Goal: Task Accomplishment & Management: Use online tool/utility

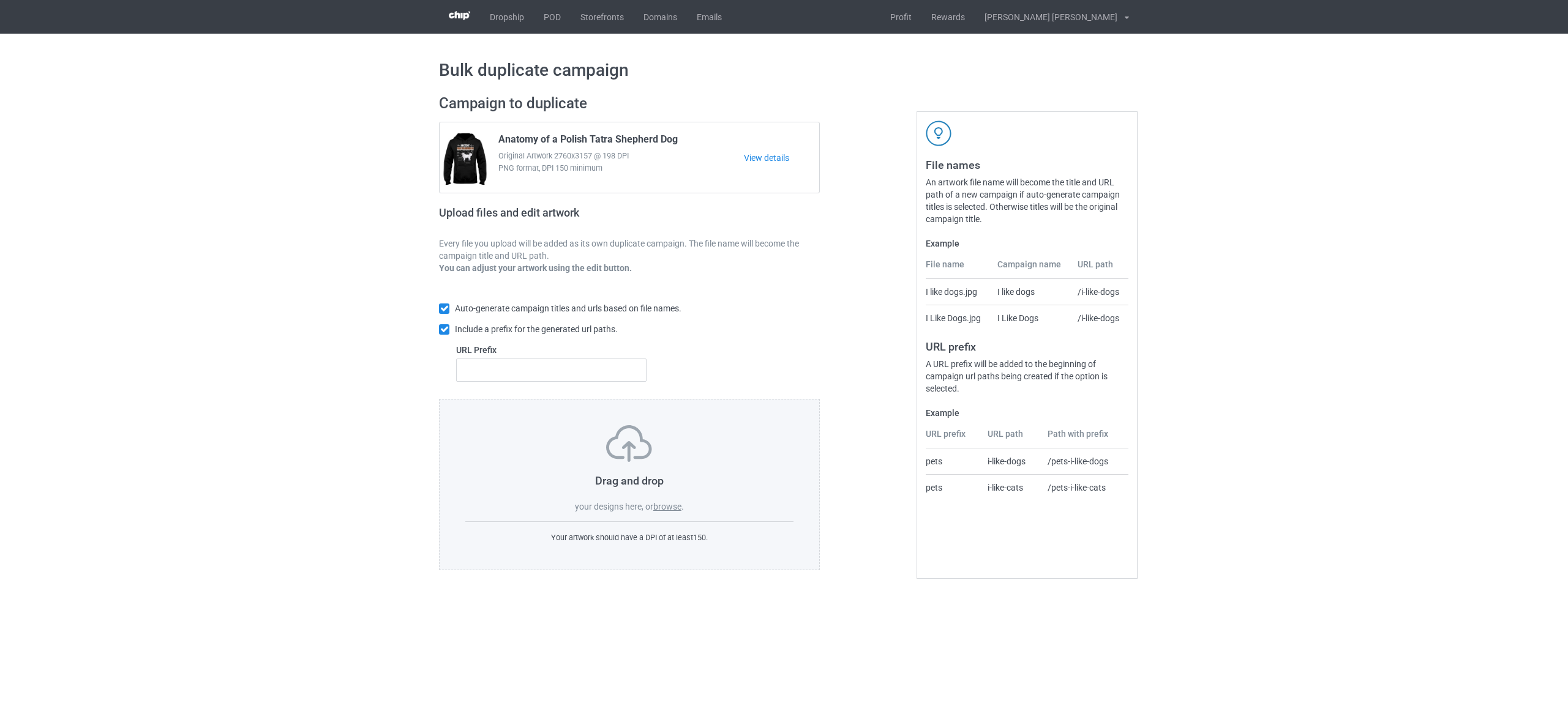
click at [666, 508] on label "browse" at bounding box center [667, 507] width 28 height 10
click at [0, 0] on input "browse" at bounding box center [0, 0] width 0 height 0
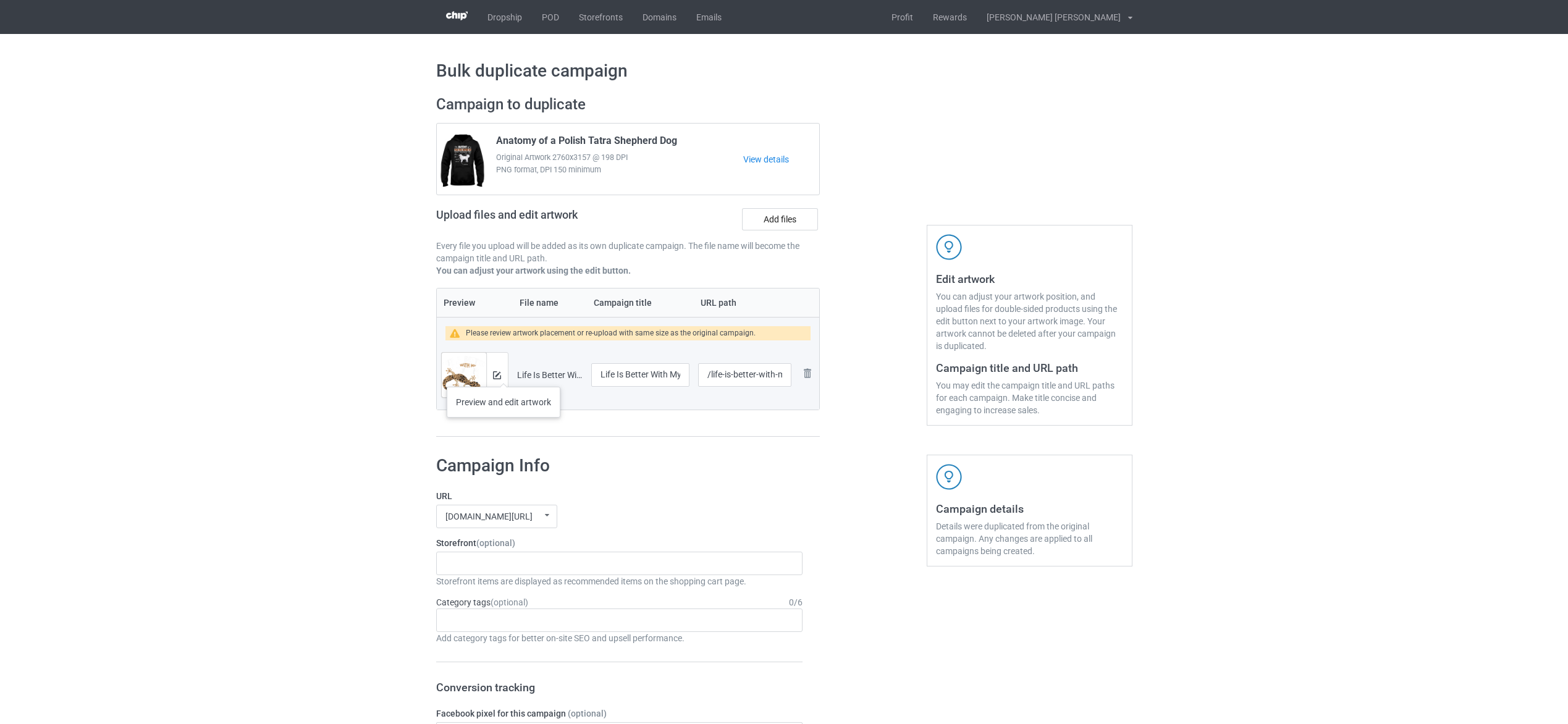
click at [503, 374] on div at bounding box center [497, 375] width 22 height 44
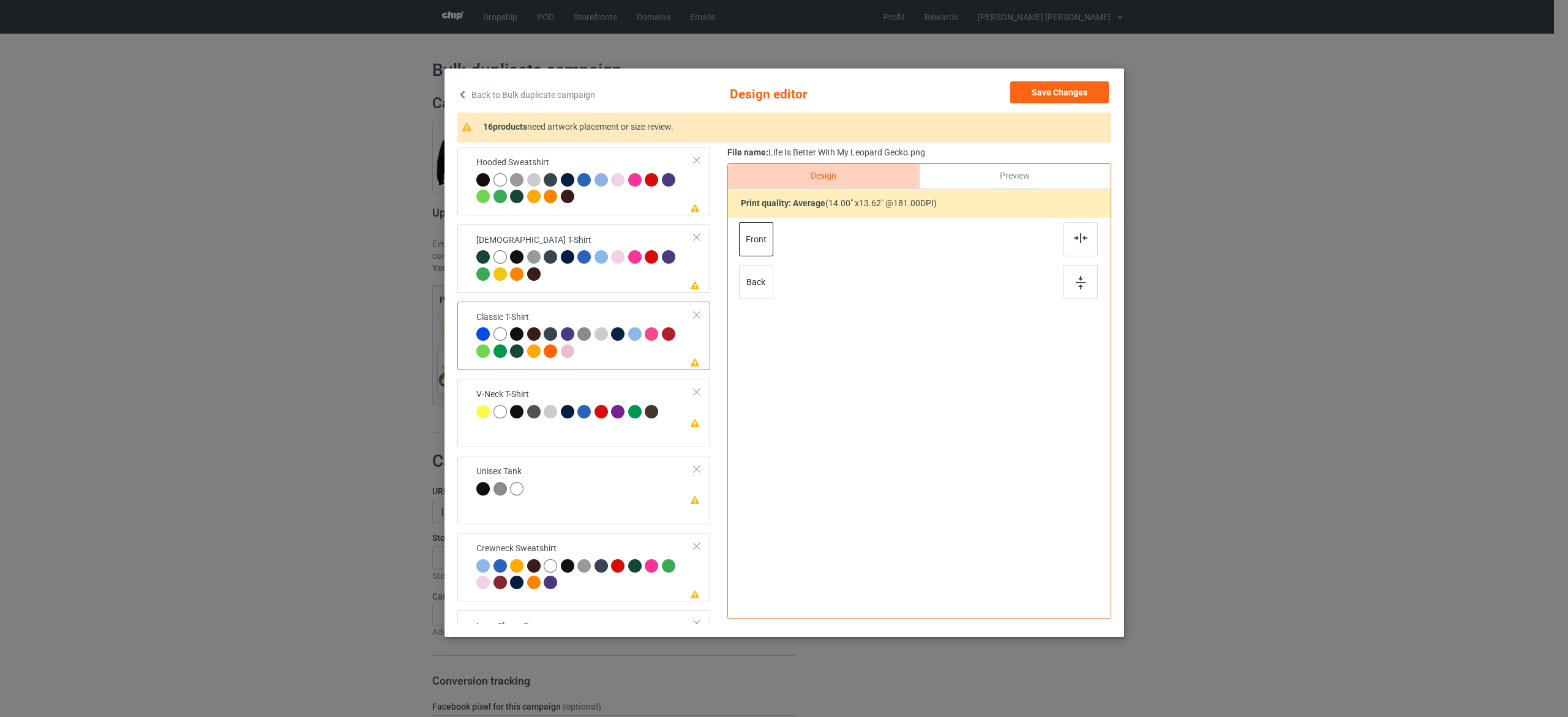
click at [636, 364] on td "Please review artwork placement Classic T-Shirt" at bounding box center [585, 336] width 232 height 59
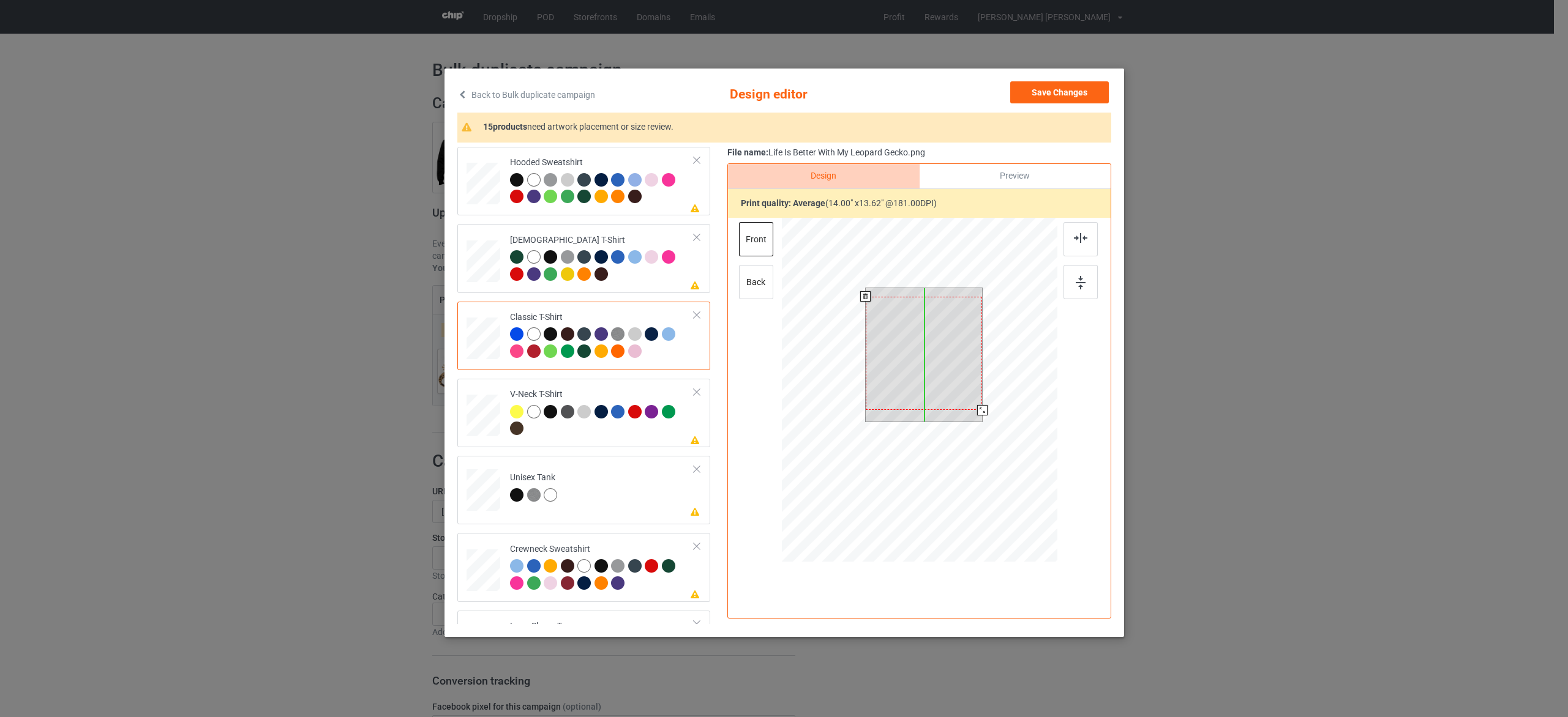
drag, startPoint x: 945, startPoint y: 366, endPoint x: 946, endPoint y: 374, distance: 8.1
click at [946, 374] on div at bounding box center [924, 353] width 117 height 113
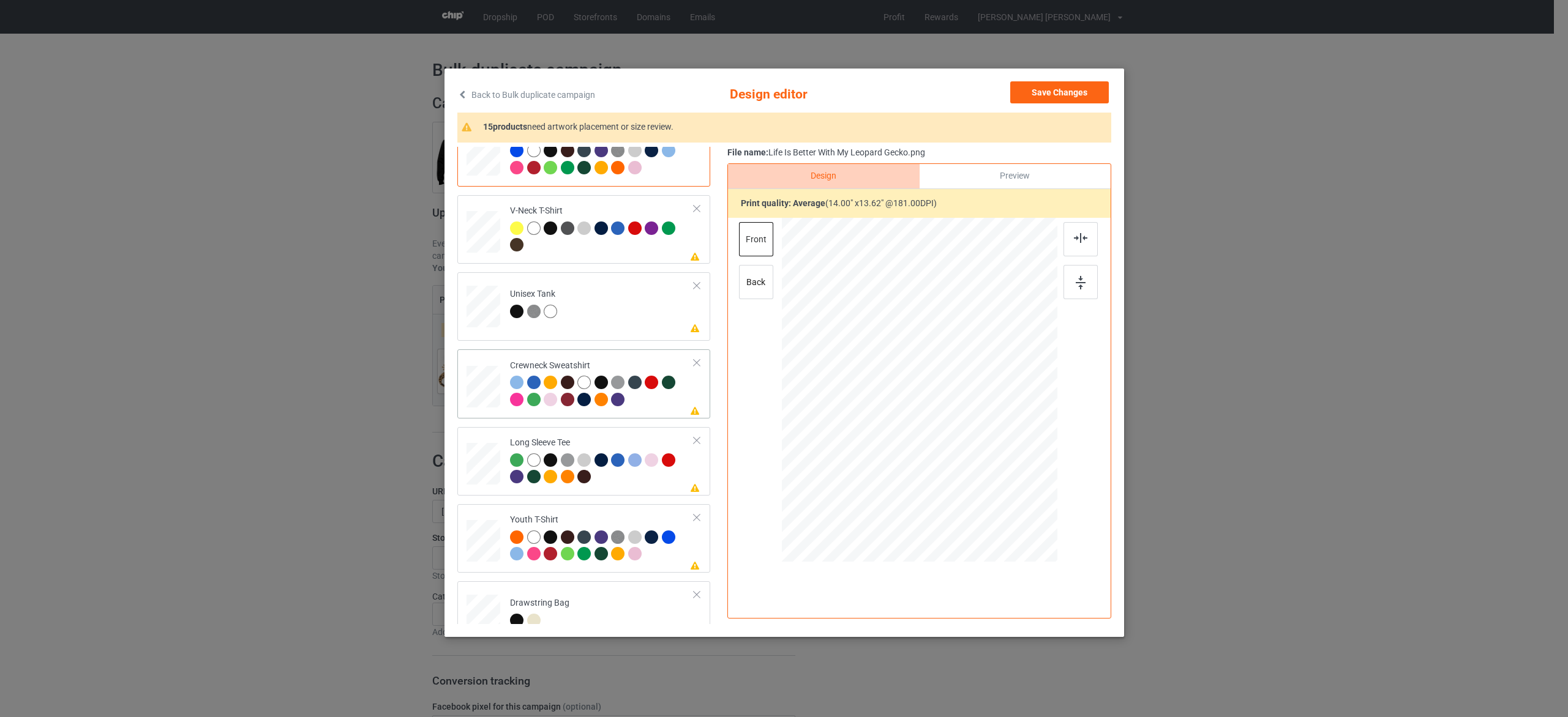
scroll to position [367, 0]
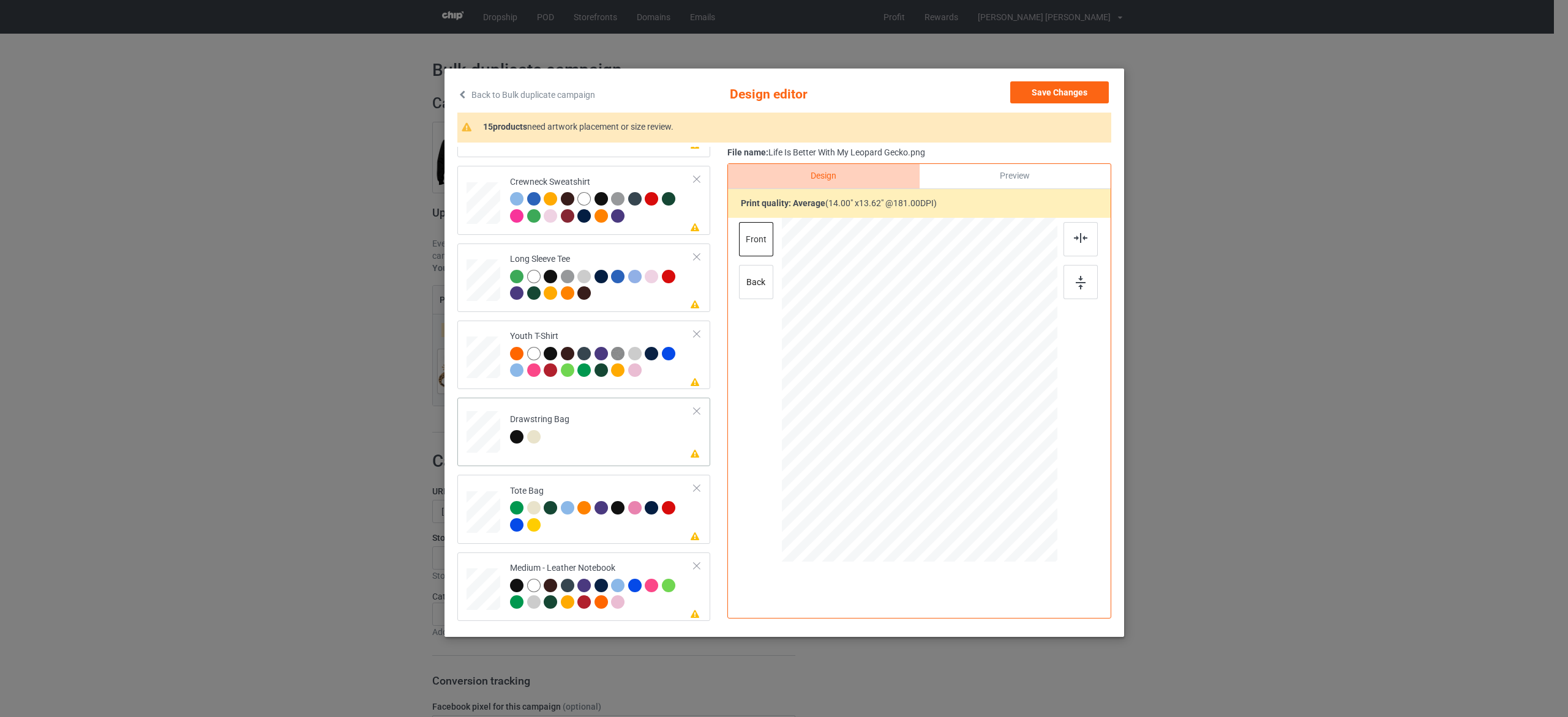
click at [635, 427] on td "Please review artwork placement Drawstring Bag" at bounding box center [602, 430] width 198 height 54
drag, startPoint x: 915, startPoint y: 385, endPoint x: 916, endPoint y: 393, distance: 8.1
click at [916, 393] on div at bounding box center [919, 393] width 104 height 101
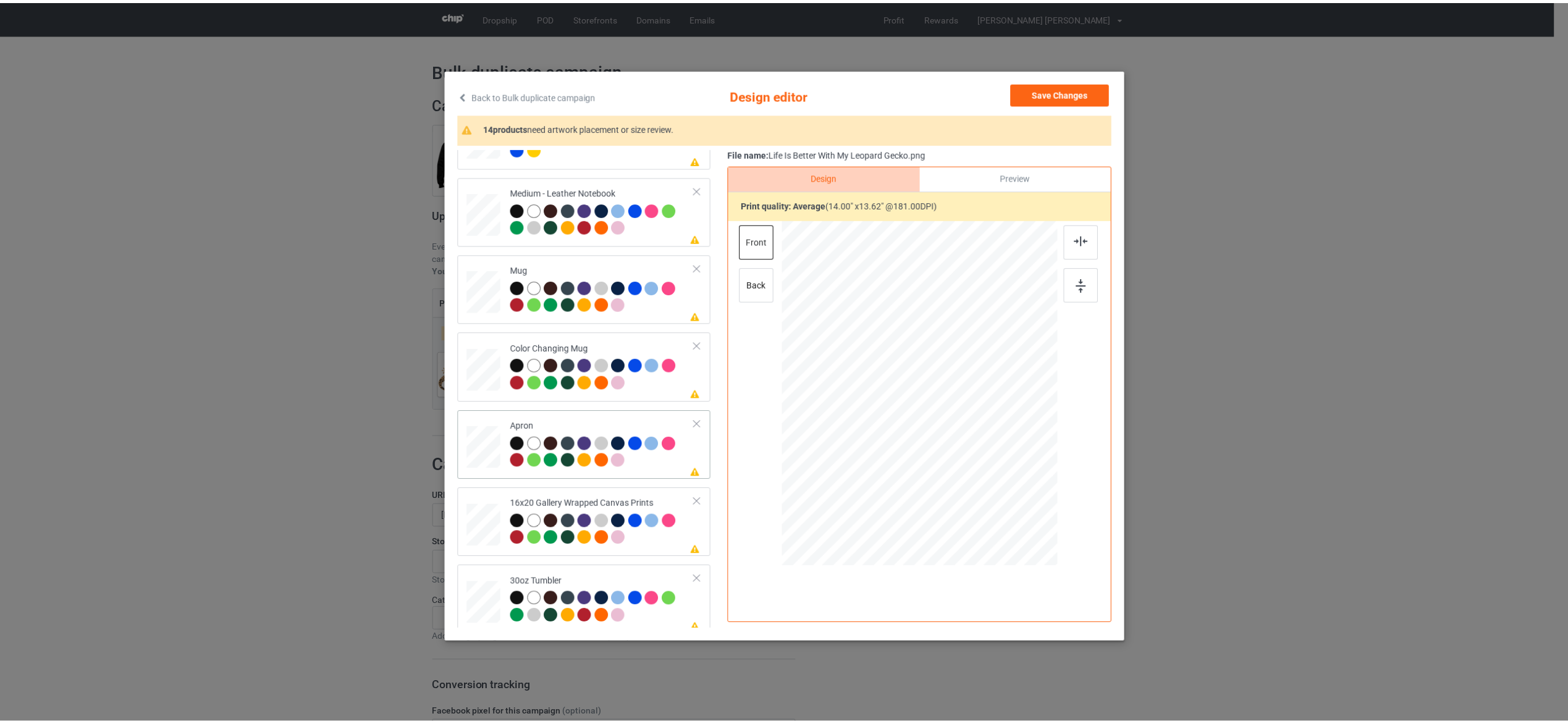
scroll to position [758, 0]
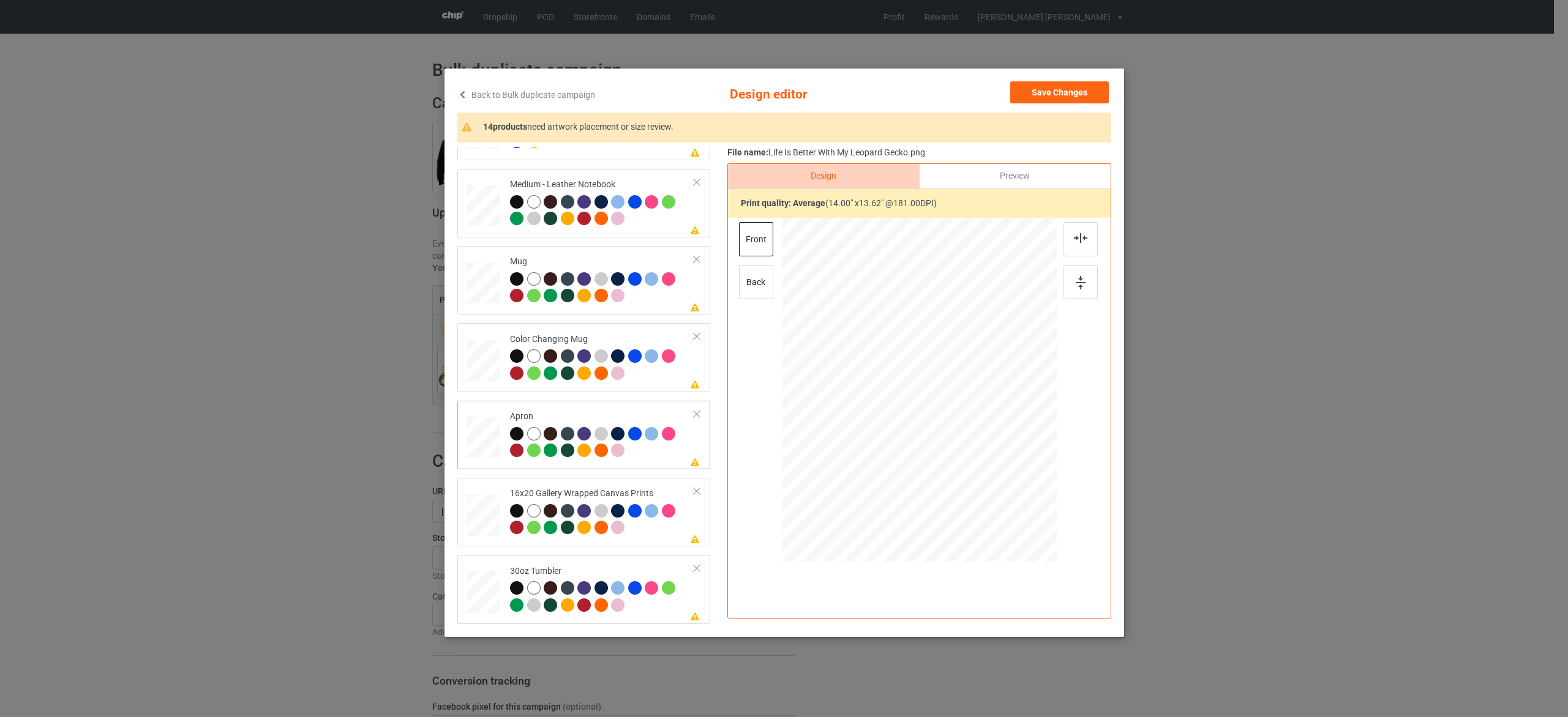
click at [631, 410] on td "Please review artwork placement Apron" at bounding box center [602, 435] width 198 height 59
drag, startPoint x: 936, startPoint y: 395, endPoint x: 936, endPoint y: 428, distance: 33.0
click at [936, 428] on div at bounding box center [919, 423] width 165 height 161
drag, startPoint x: 1003, startPoint y: 504, endPoint x: 1010, endPoint y: 514, distance: 12.2
click at [1010, 514] on div at bounding box center [1010, 511] width 11 height 11
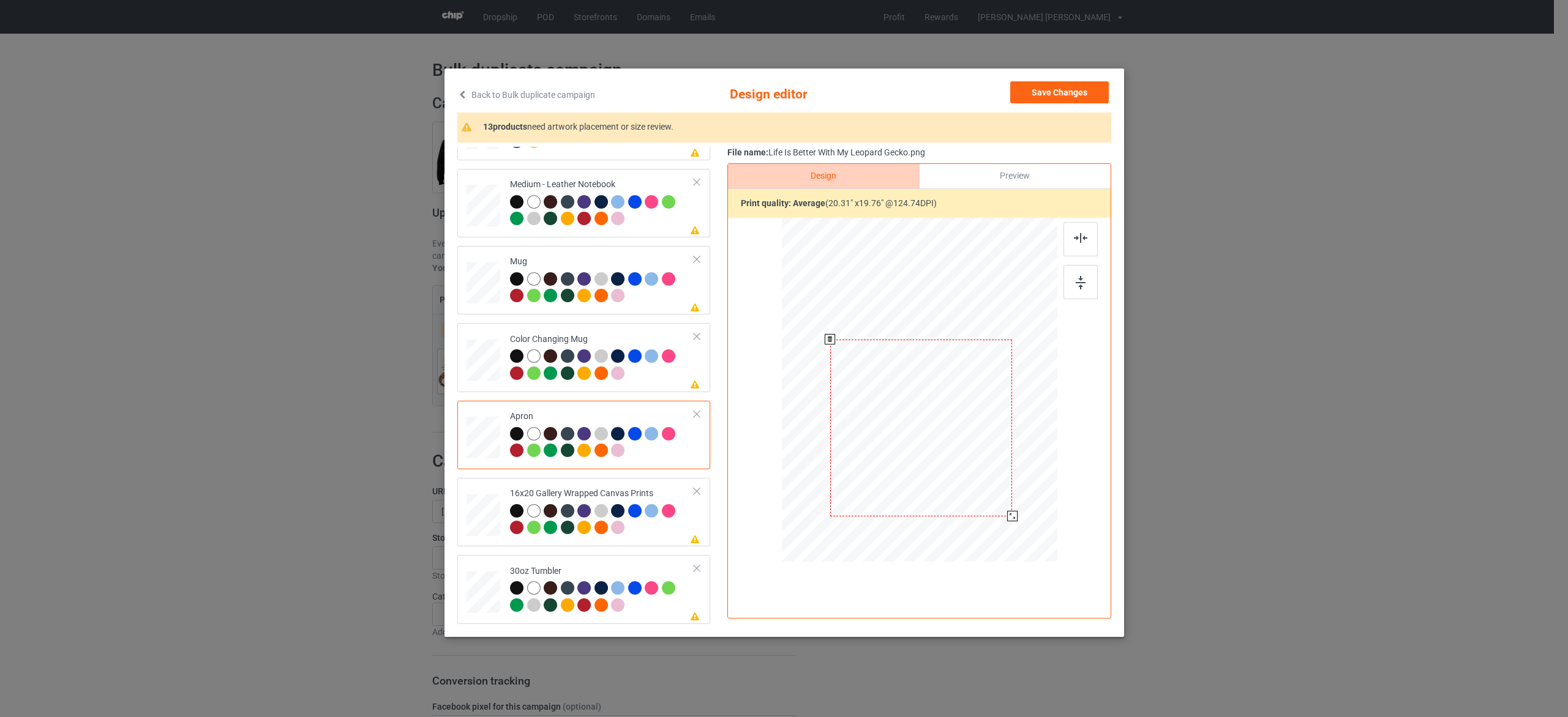
click at [897, 404] on div at bounding box center [920, 428] width 182 height 177
click at [658, 378] on div at bounding box center [602, 366] width 184 height 34
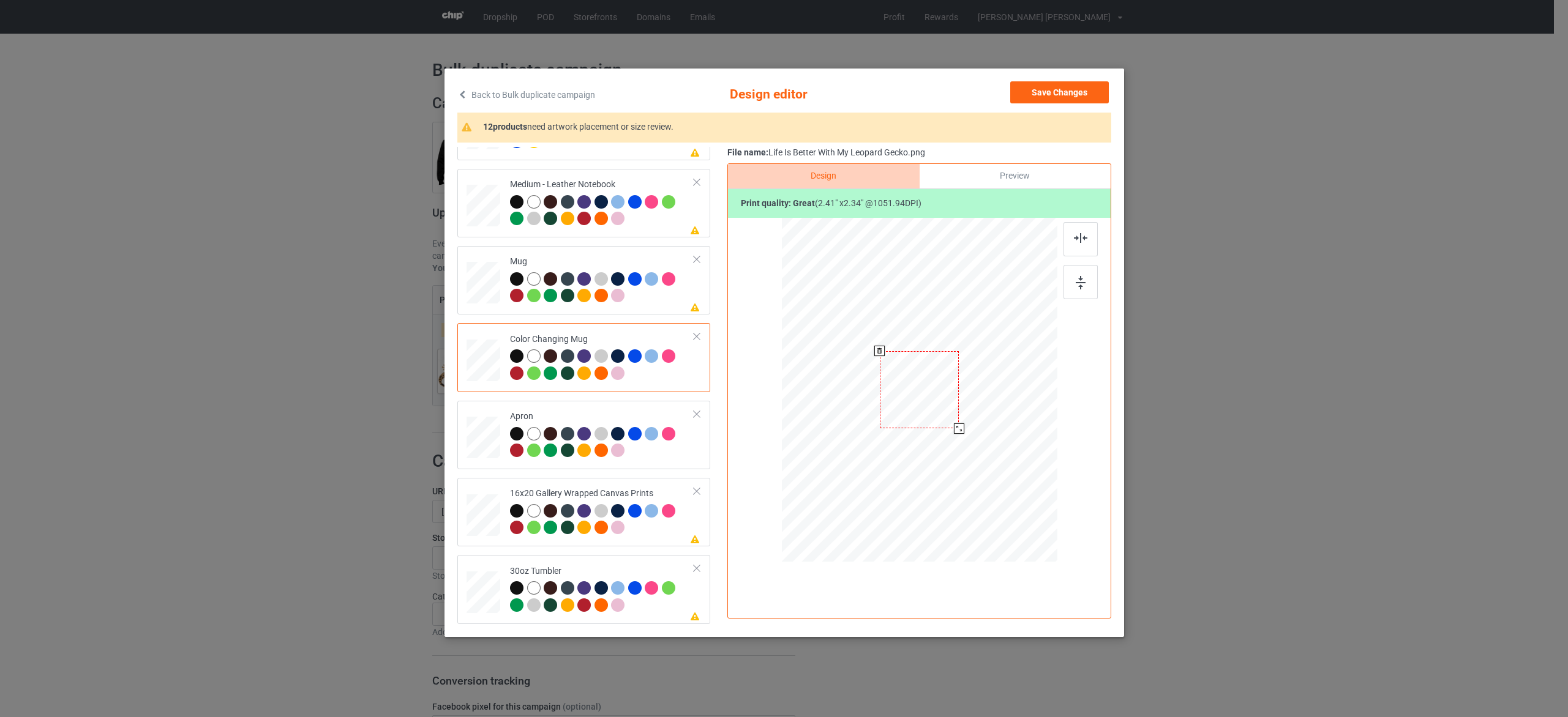
drag, startPoint x: 977, startPoint y: 443, endPoint x: 963, endPoint y: 421, distance: 26.1
click at [963, 421] on div at bounding box center [919, 390] width 275 height 114
drag, startPoint x: 914, startPoint y: 393, endPoint x: 840, endPoint y: 391, distance: 74.0
click at [840, 391] on div at bounding box center [845, 387] width 80 height 77
click at [885, 423] on div at bounding box center [883, 425] width 11 height 11
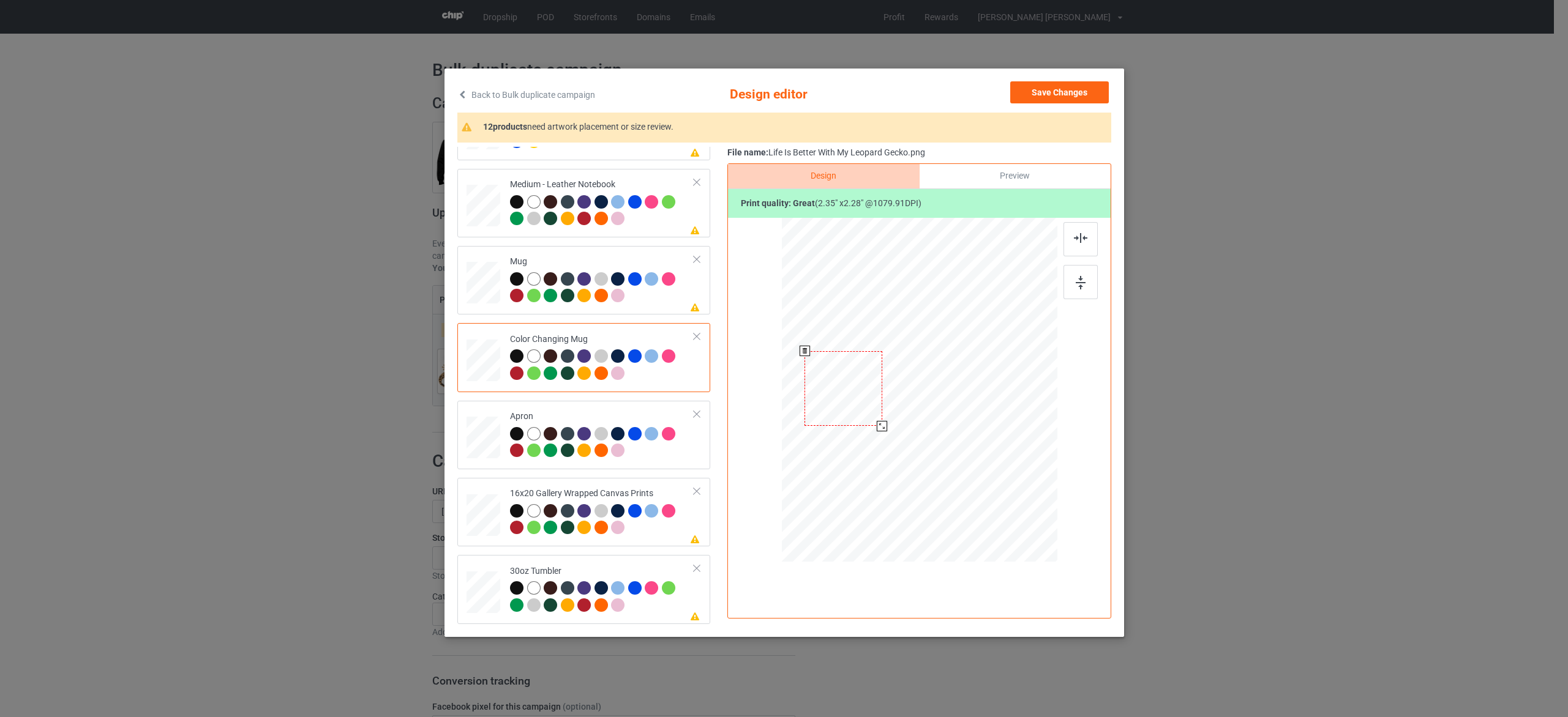
click at [877, 419] on div at bounding box center [843, 389] width 77 height 75
click at [666, 531] on div at bounding box center [602, 521] width 184 height 34
drag, startPoint x: 1005, startPoint y: 467, endPoint x: 1024, endPoint y: 499, distance: 37.2
click at [1024, 499] on div at bounding box center [1027, 495] width 11 height 11
click at [658, 603] on div at bounding box center [602, 598] width 184 height 34
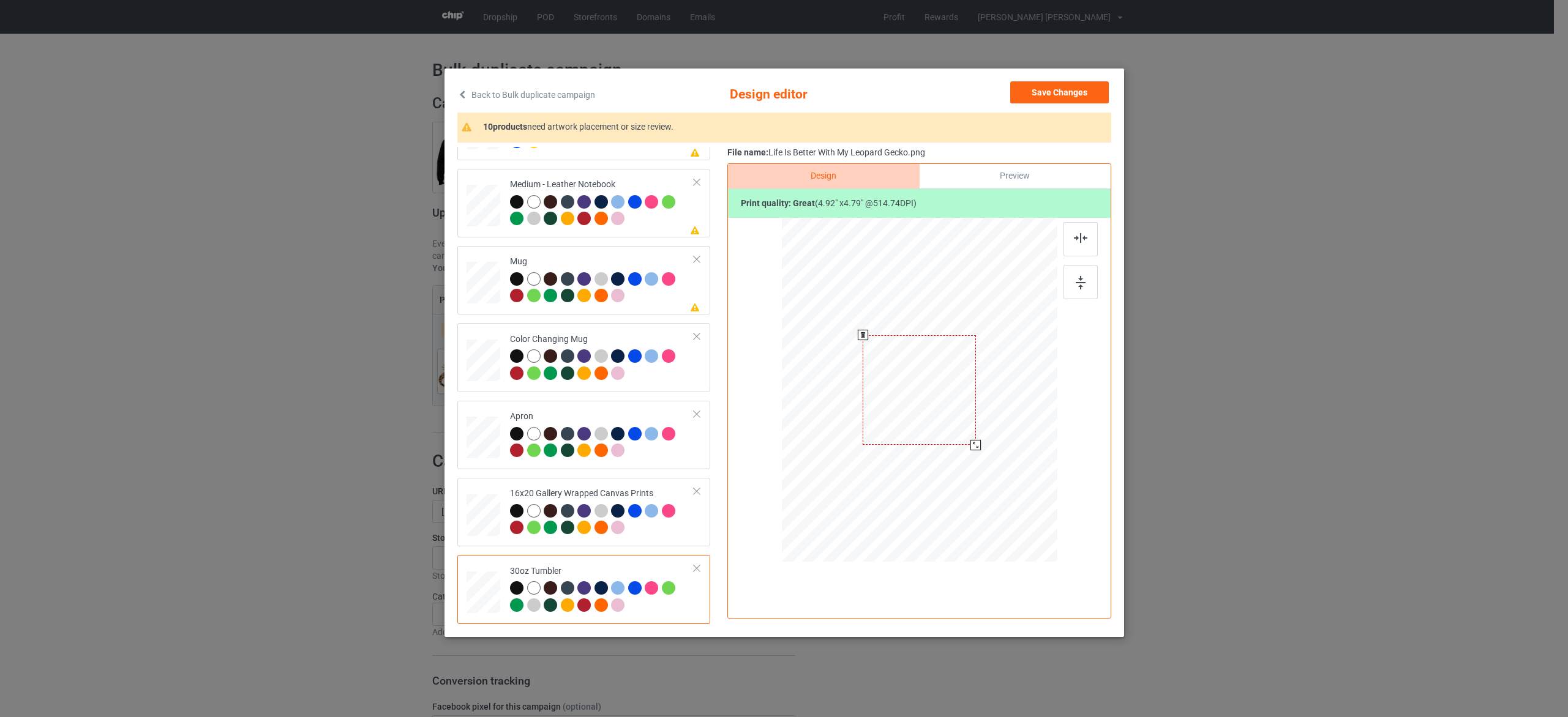
drag, startPoint x: 998, startPoint y: 464, endPoint x: 973, endPoint y: 443, distance: 32.6
click at [973, 443] on div at bounding box center [975, 445] width 11 height 11
drag, startPoint x: 905, startPoint y: 389, endPoint x: 843, endPoint y: 389, distance: 62.0
click at [843, 389] on div at bounding box center [856, 391] width 113 height 110
click at [1064, 90] on button "Save Changes" at bounding box center [1059, 92] width 99 height 22
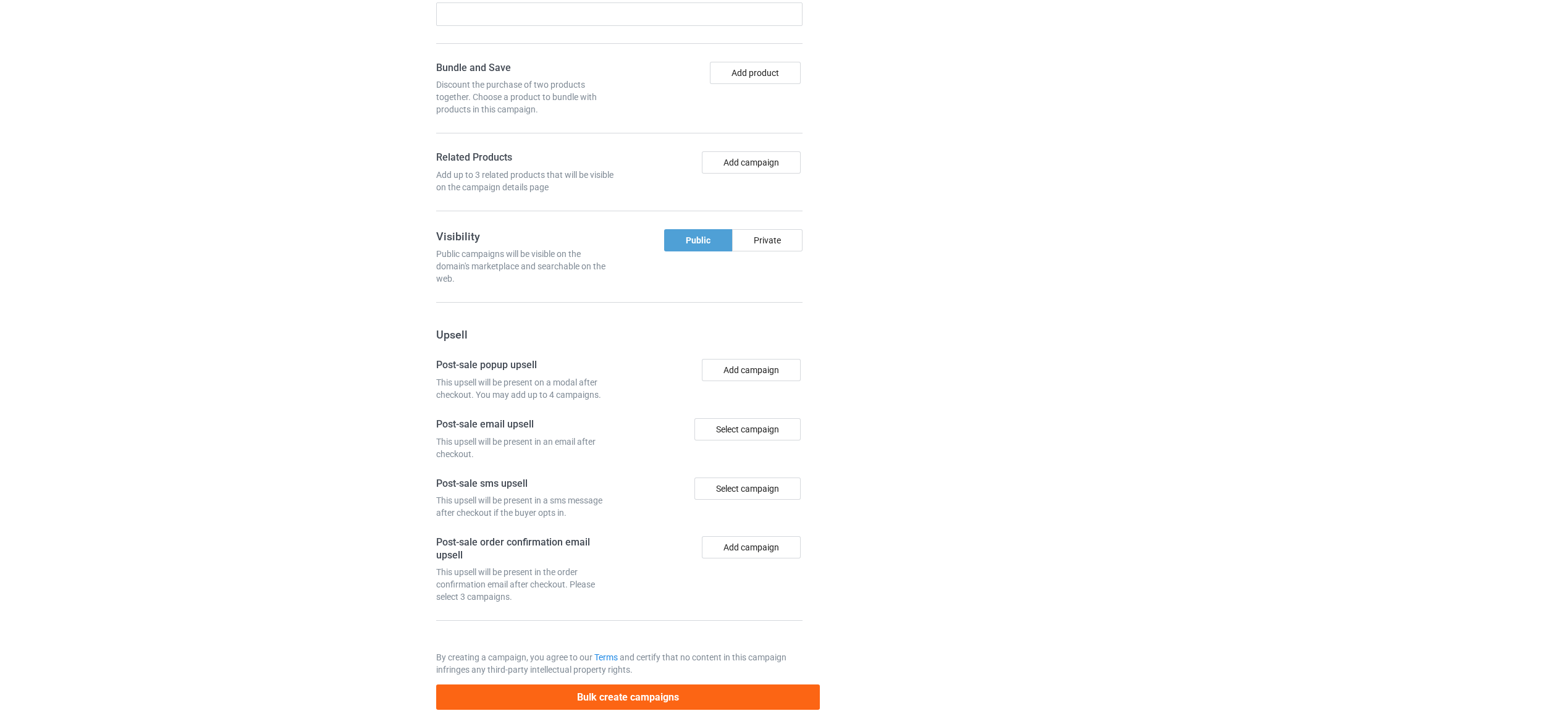
scroll to position [873, 0]
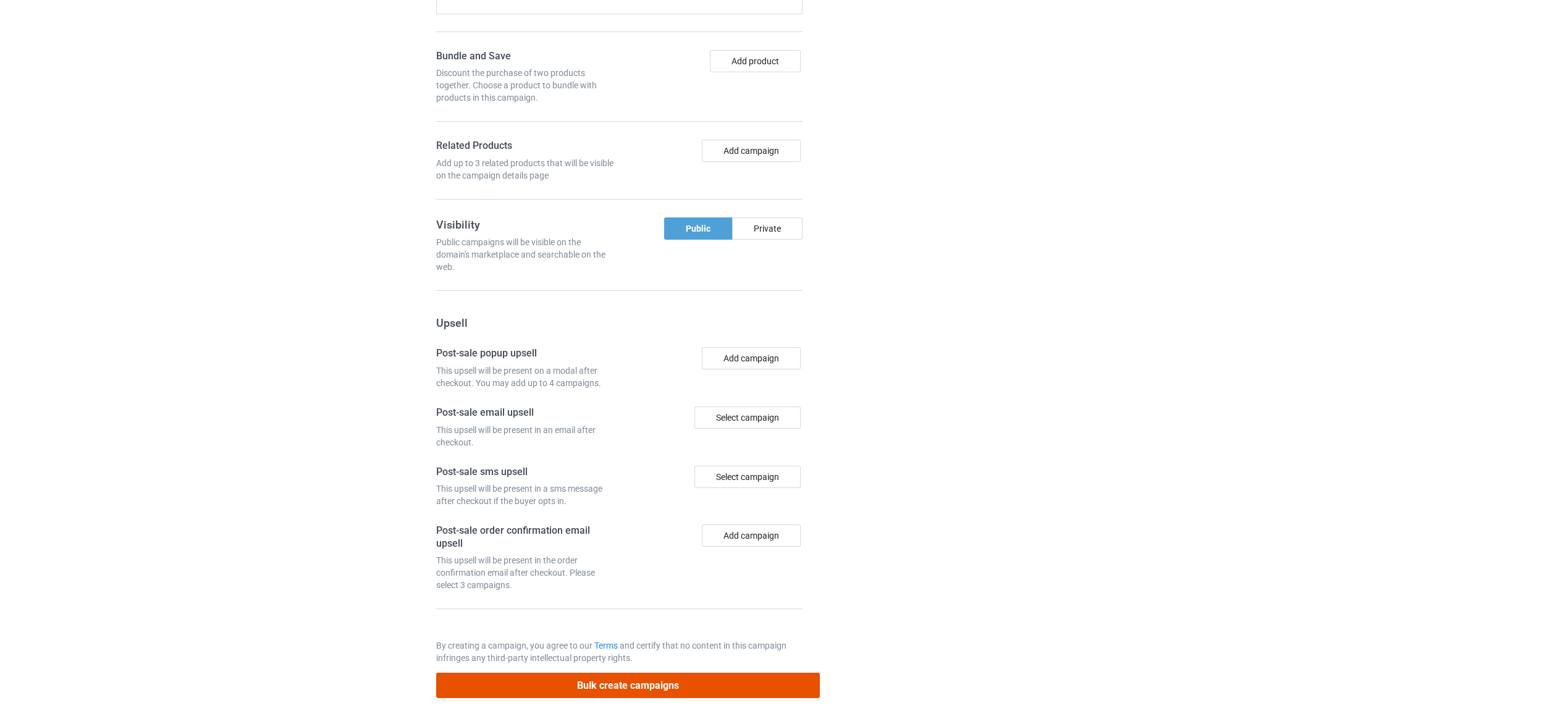
click at [621, 687] on button "Bulk create campaigns" at bounding box center [628, 685] width 384 height 25
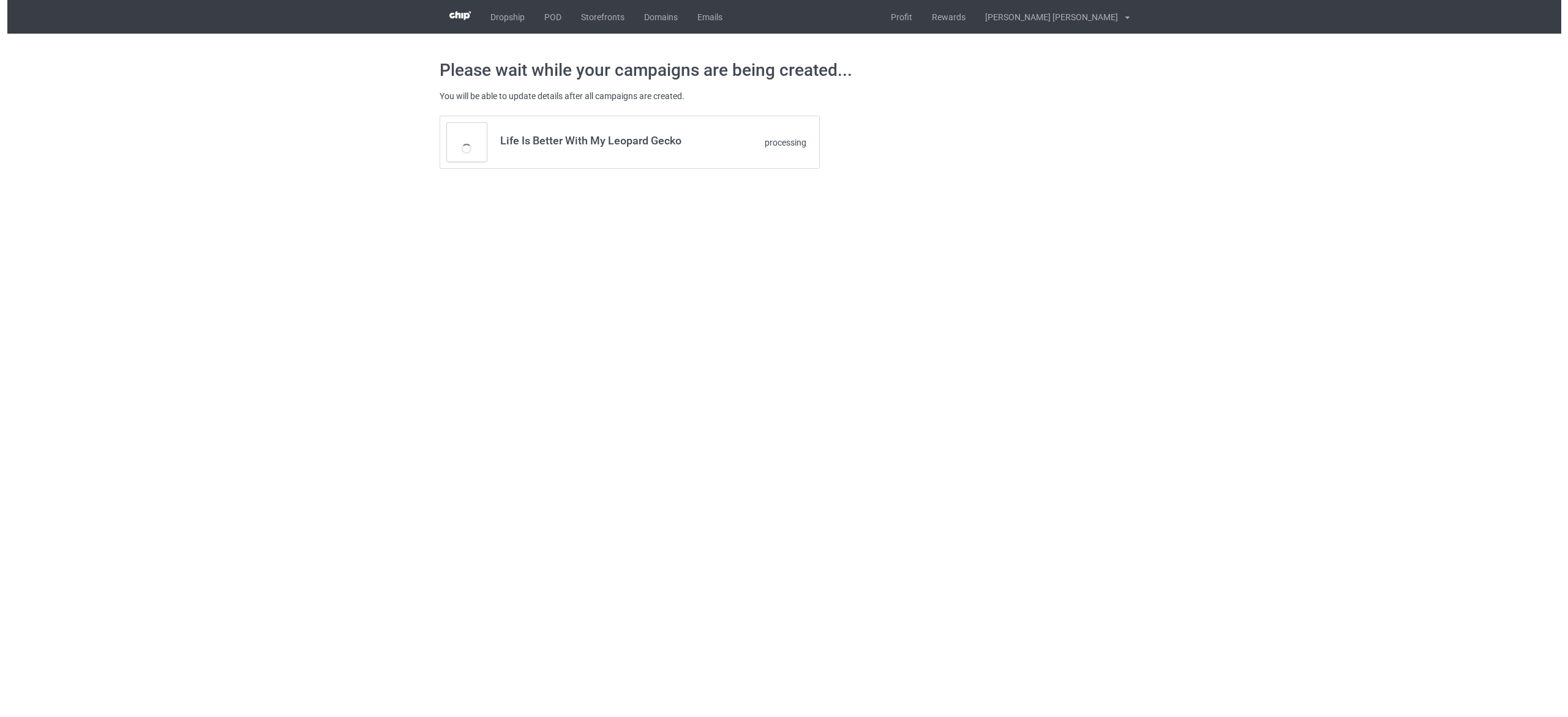
scroll to position [0, 0]
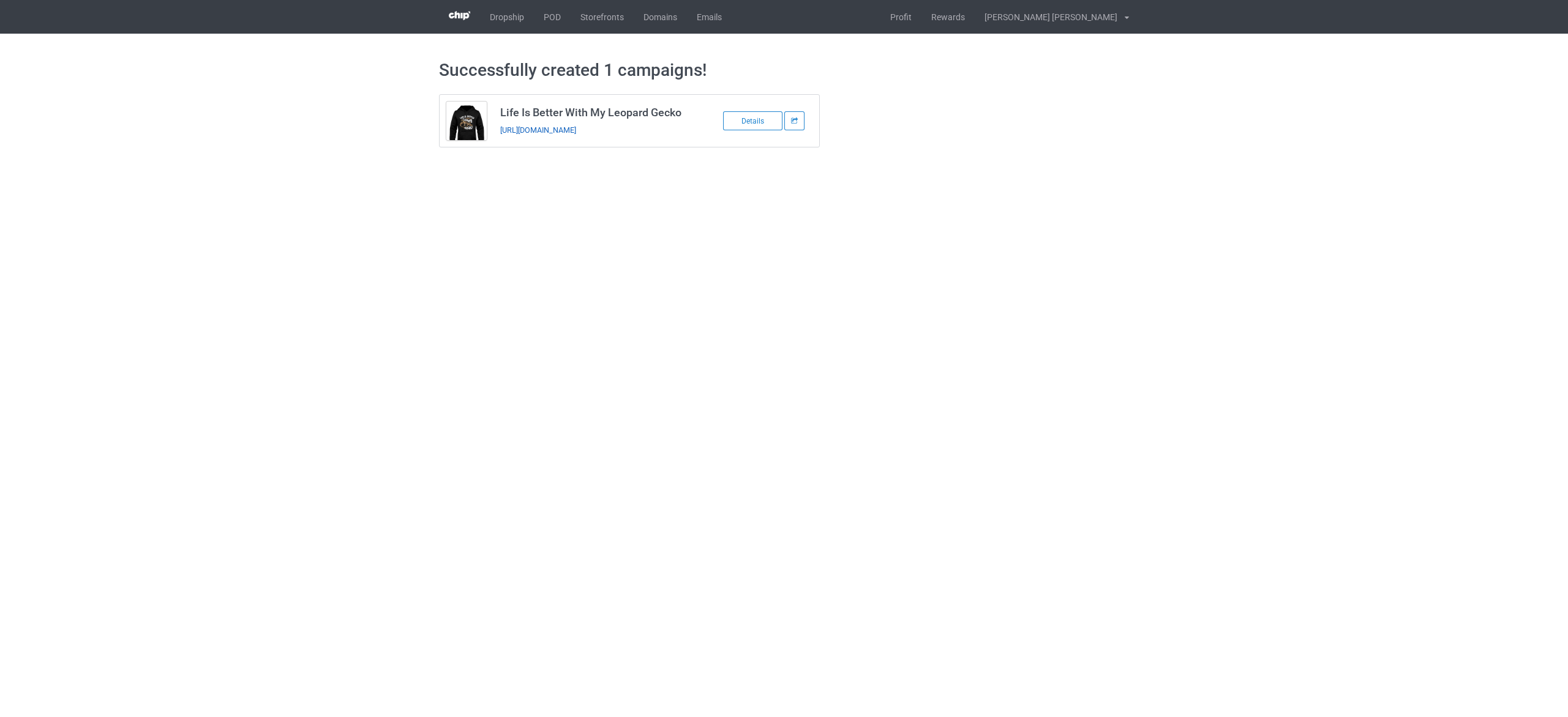
click at [570, 130] on link "https://www.teechip.com/life-is-better-with-my-leopard-gecko" at bounding box center [538, 130] width 76 height 9
click at [556, 18] on link "POD" at bounding box center [552, 17] width 37 height 34
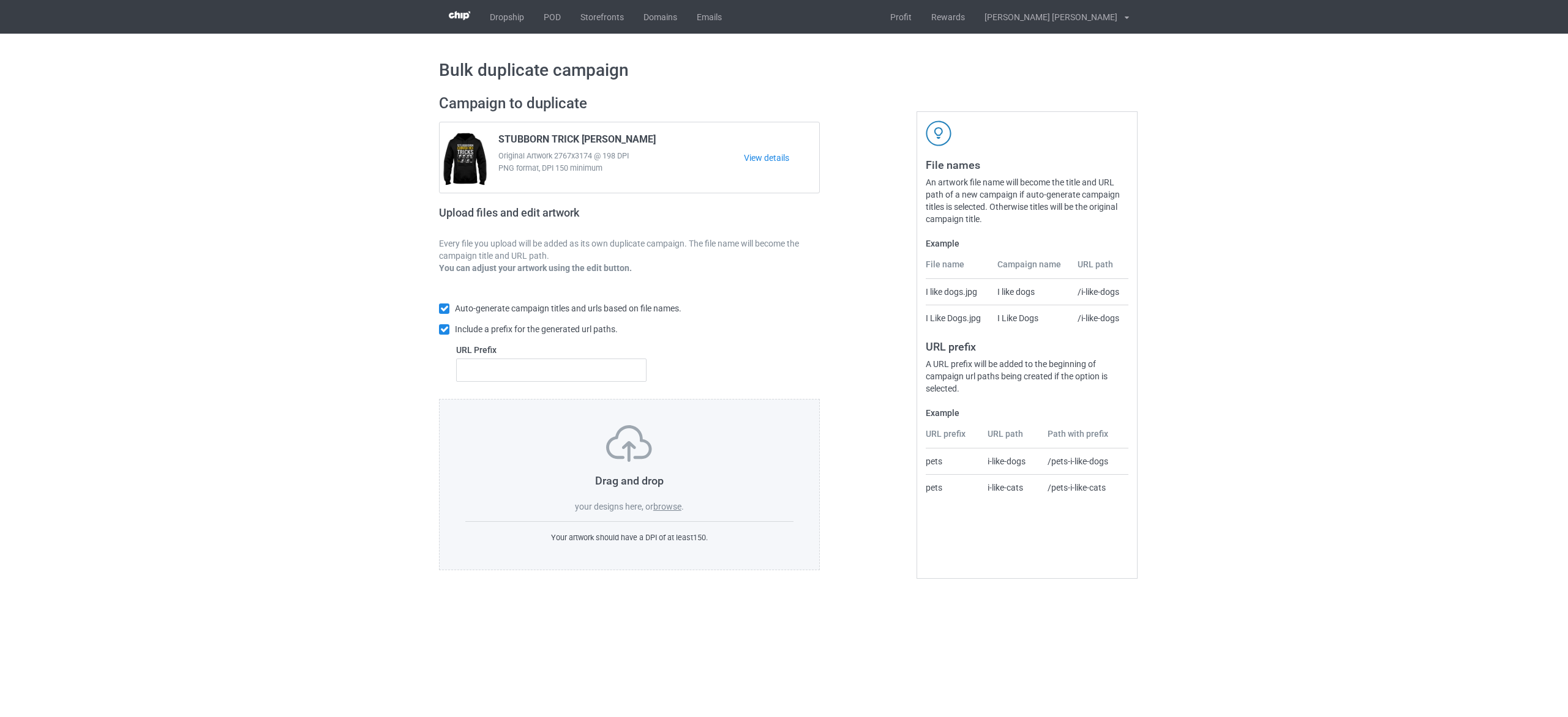
click at [668, 509] on label "browse" at bounding box center [667, 507] width 28 height 10
click at [0, 0] on input "browse" at bounding box center [0, 0] width 0 height 0
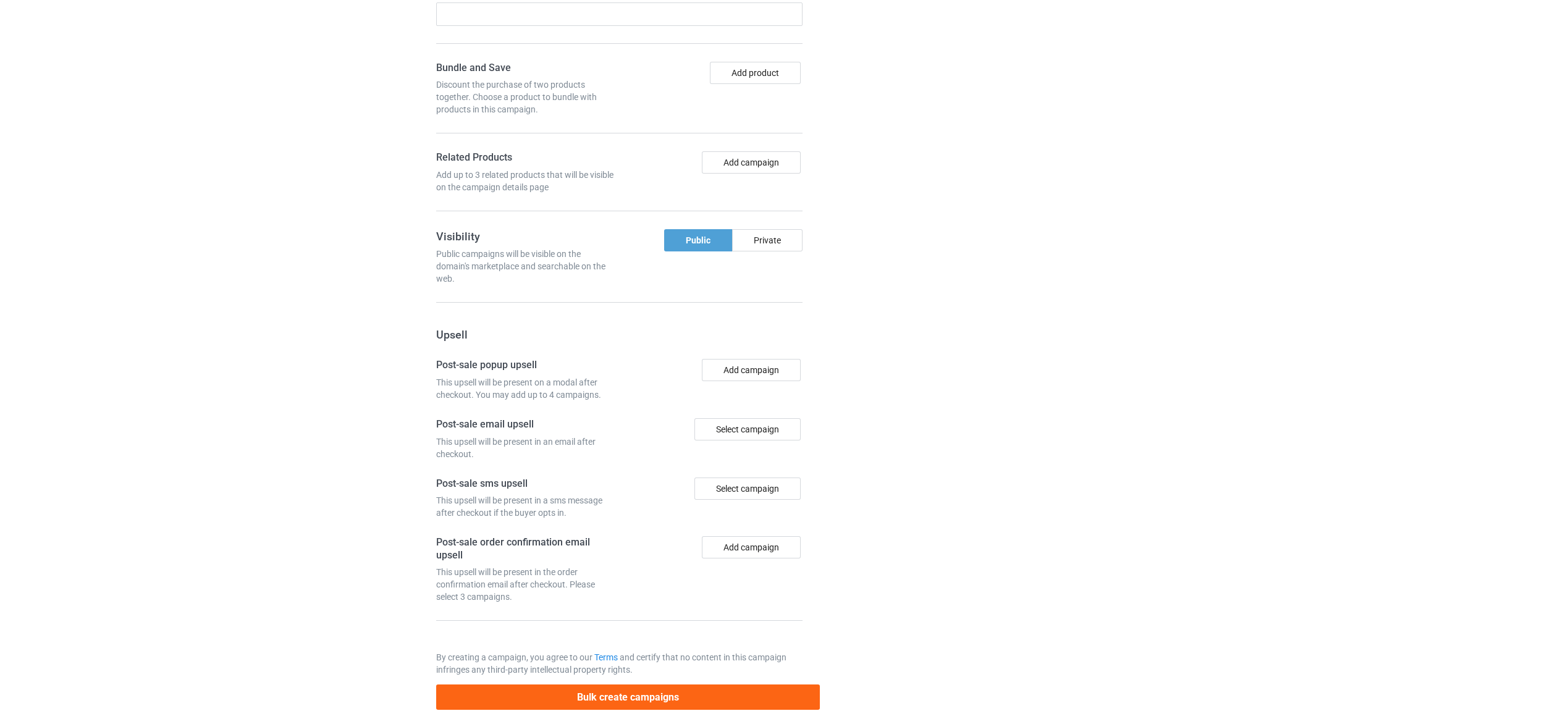
scroll to position [873, 0]
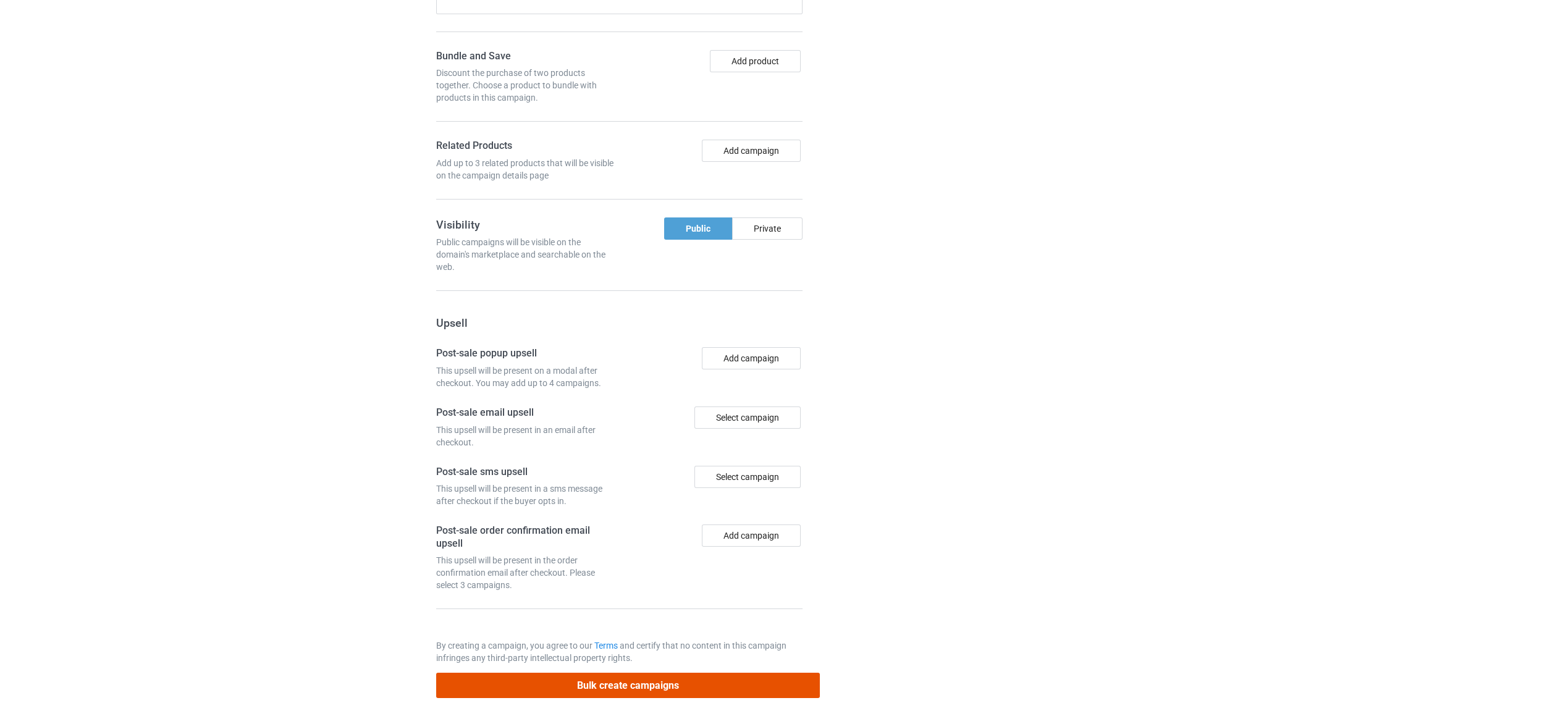
click at [717, 675] on button "Bulk create campaigns" at bounding box center [628, 685] width 384 height 25
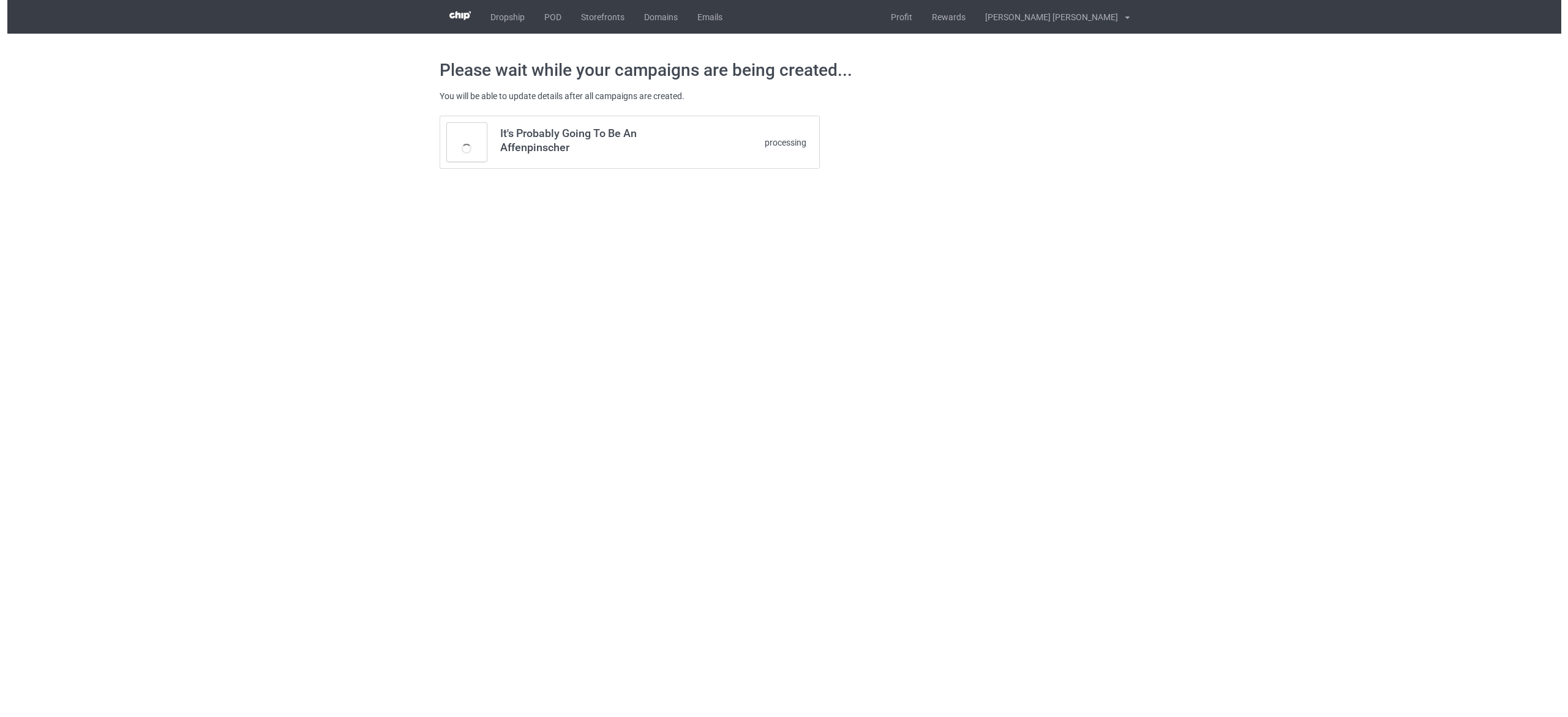
scroll to position [0, 0]
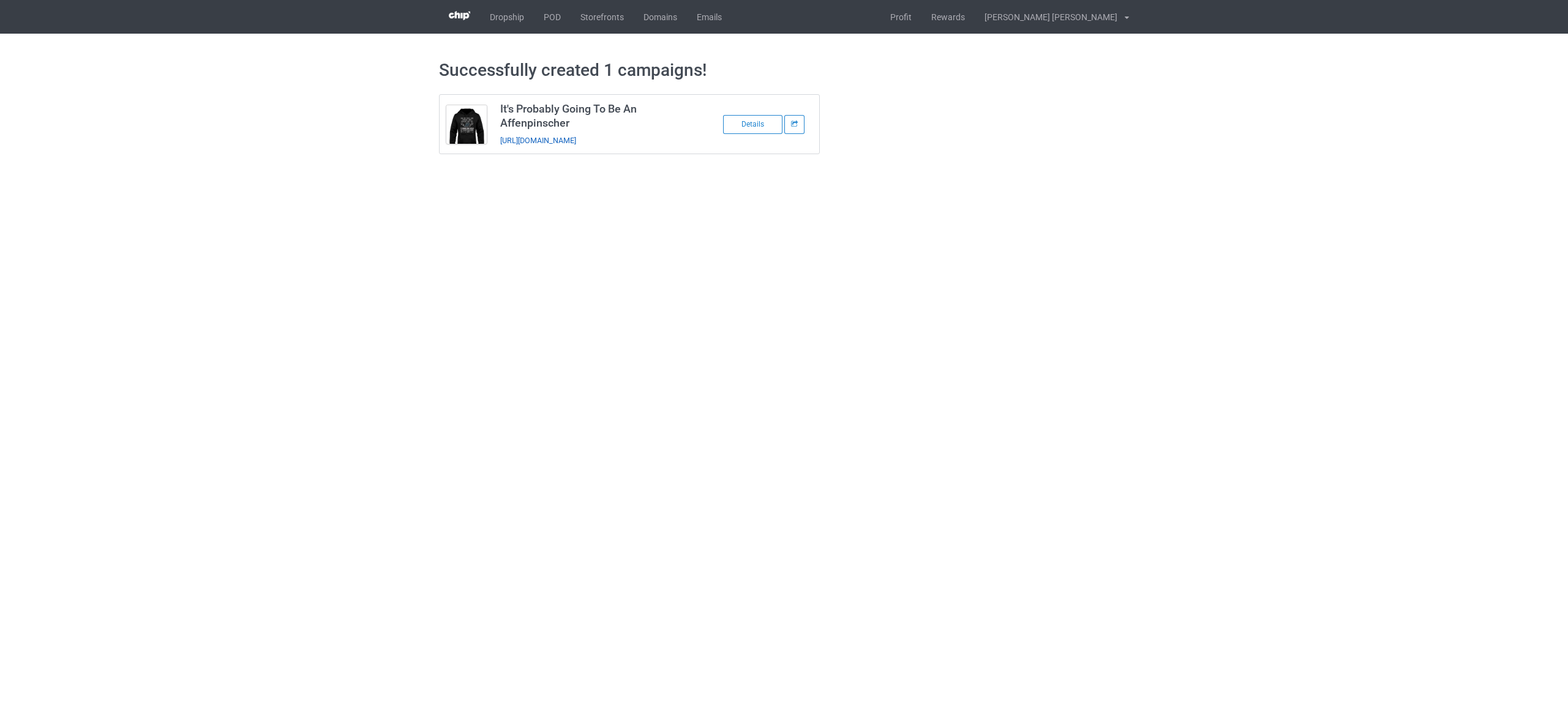
click at [576, 139] on link "[URL][DOMAIN_NAME]" at bounding box center [538, 141] width 76 height 9
click at [553, 20] on link "POD" at bounding box center [552, 17] width 37 height 34
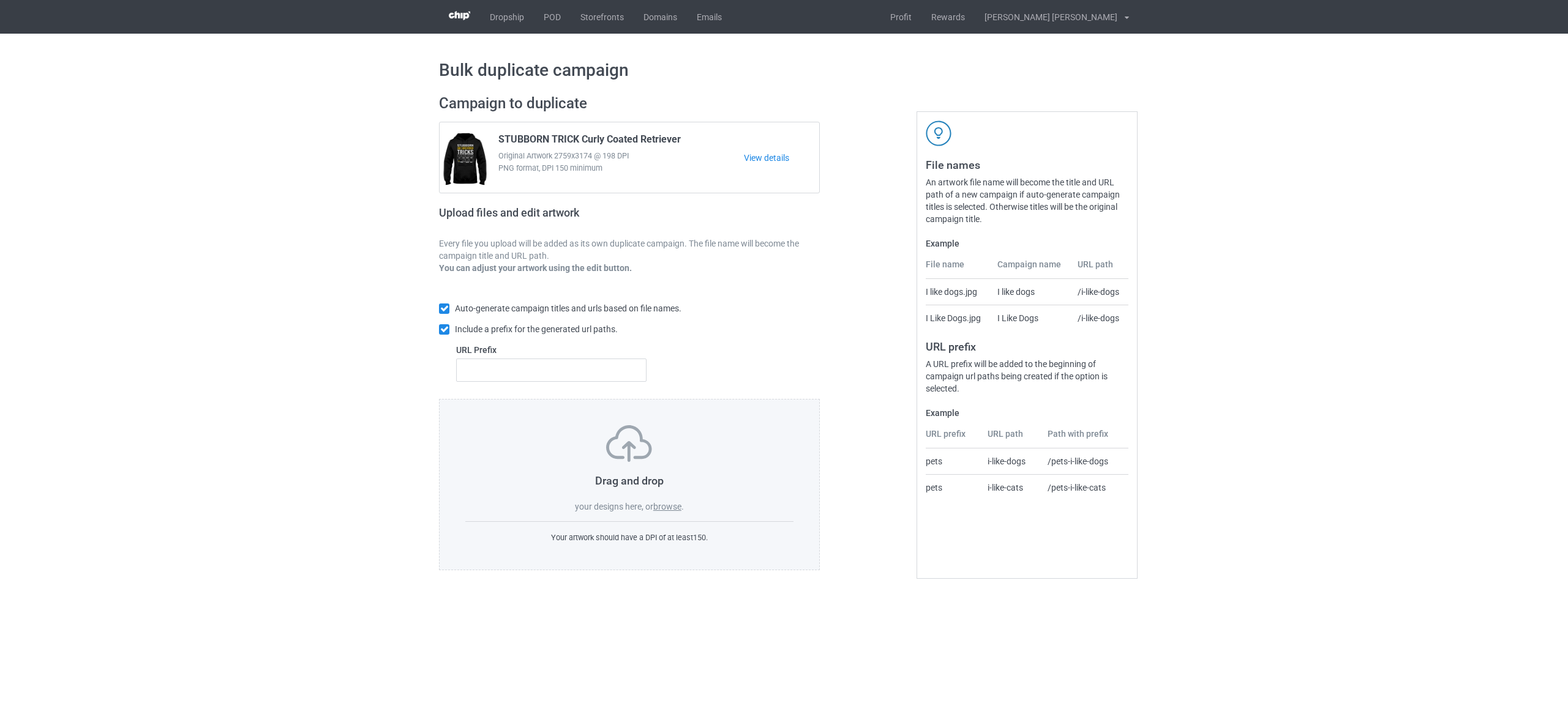
click at [675, 506] on label "browse" at bounding box center [667, 507] width 28 height 10
click at [0, 0] on input "browse" at bounding box center [0, 0] width 0 height 0
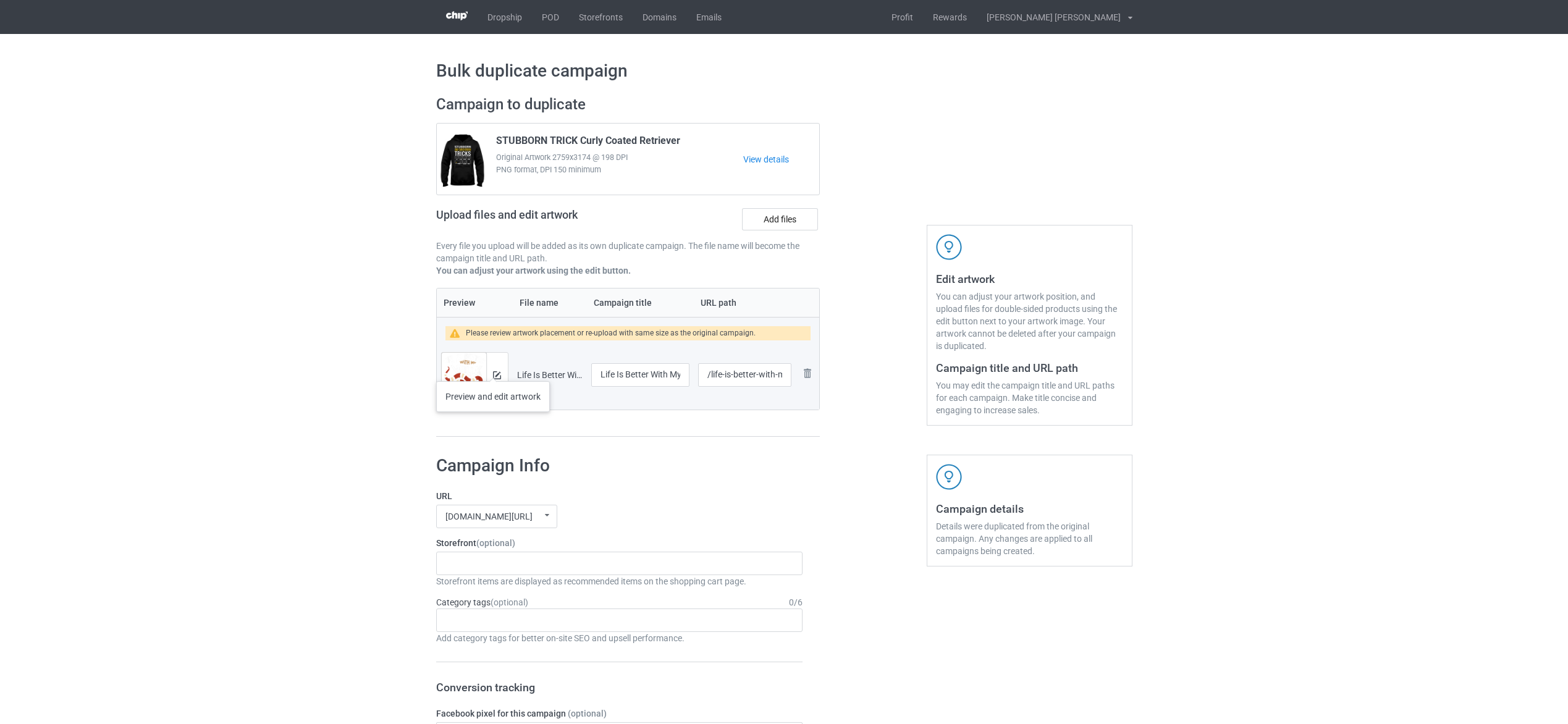
click at [494, 369] on div at bounding box center [497, 375] width 22 height 44
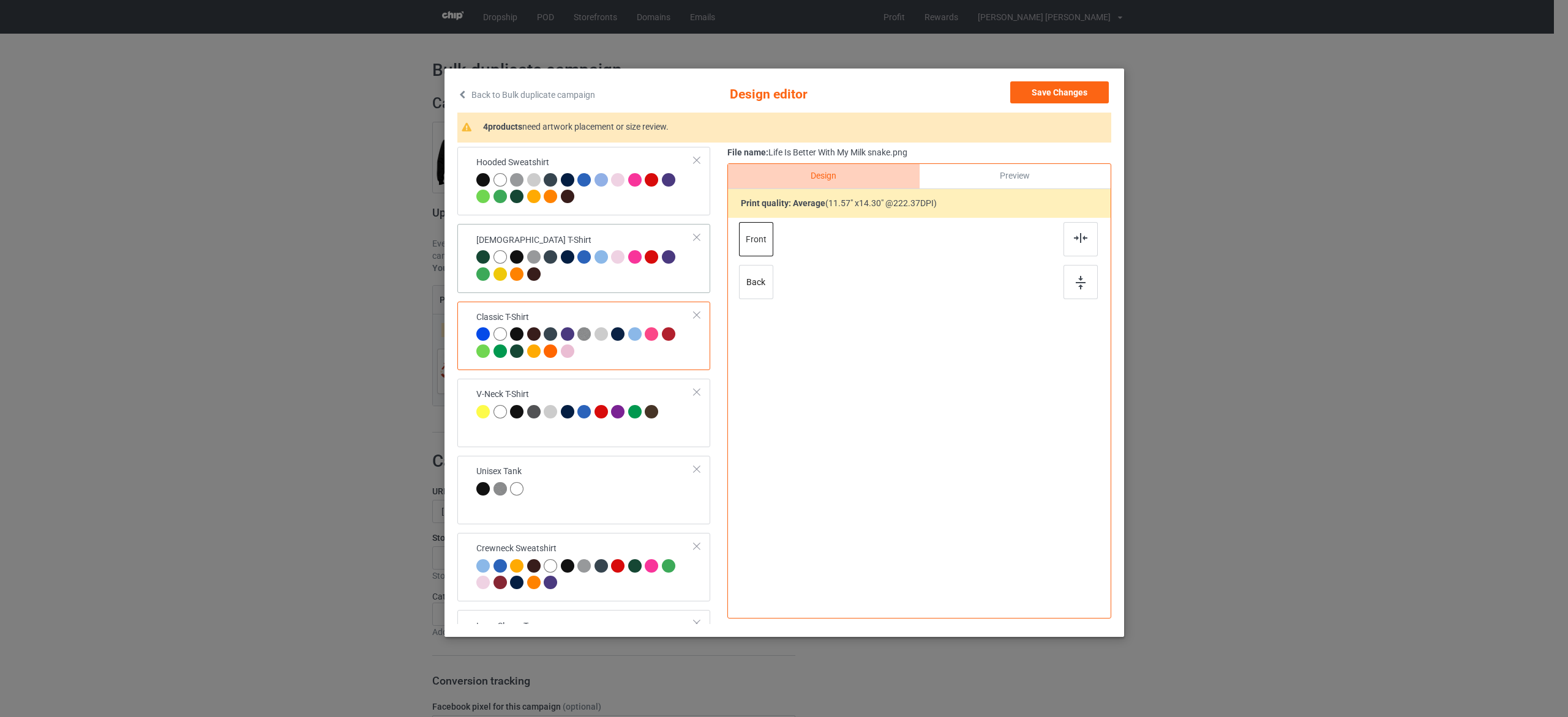
click at [623, 280] on div at bounding box center [585, 267] width 218 height 34
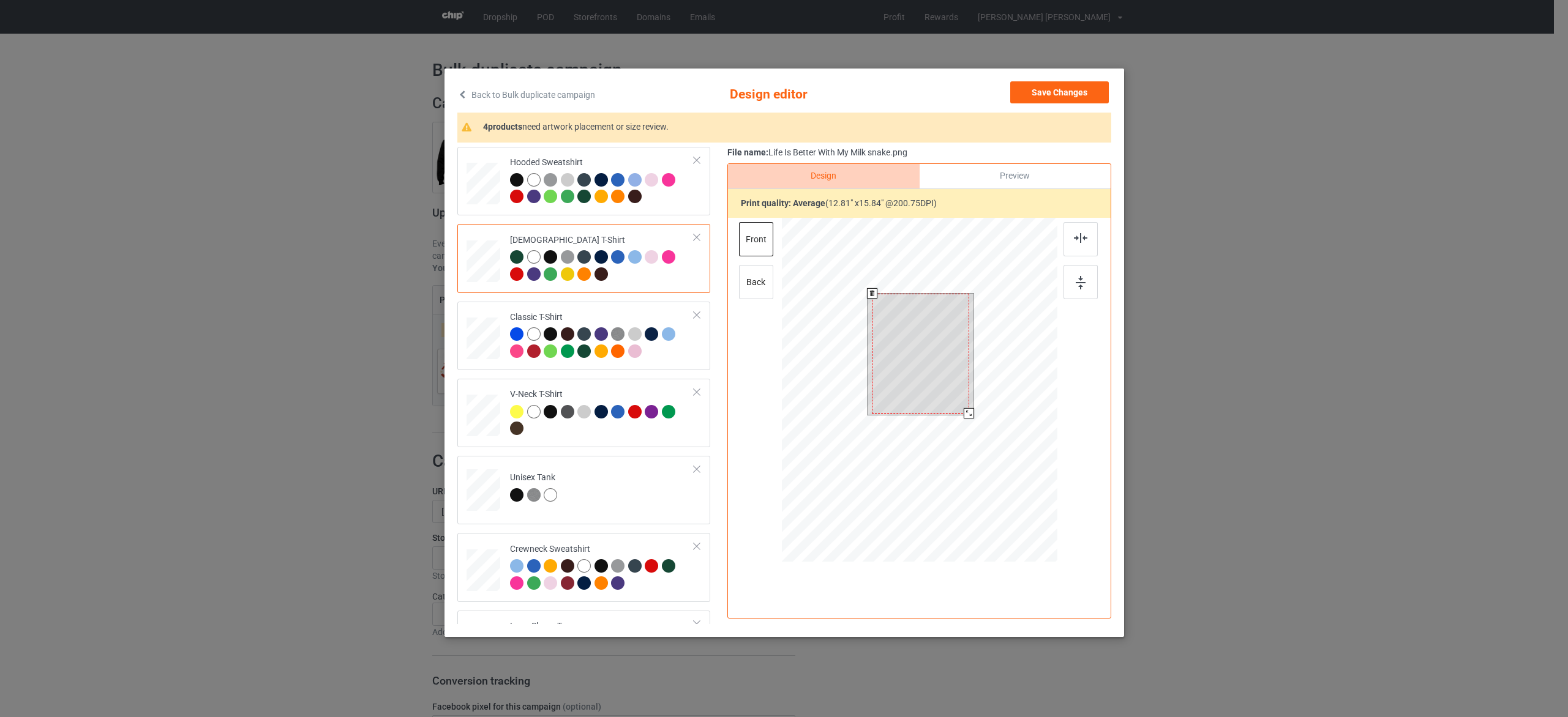
click at [967, 403] on div at bounding box center [920, 353] width 97 height 120
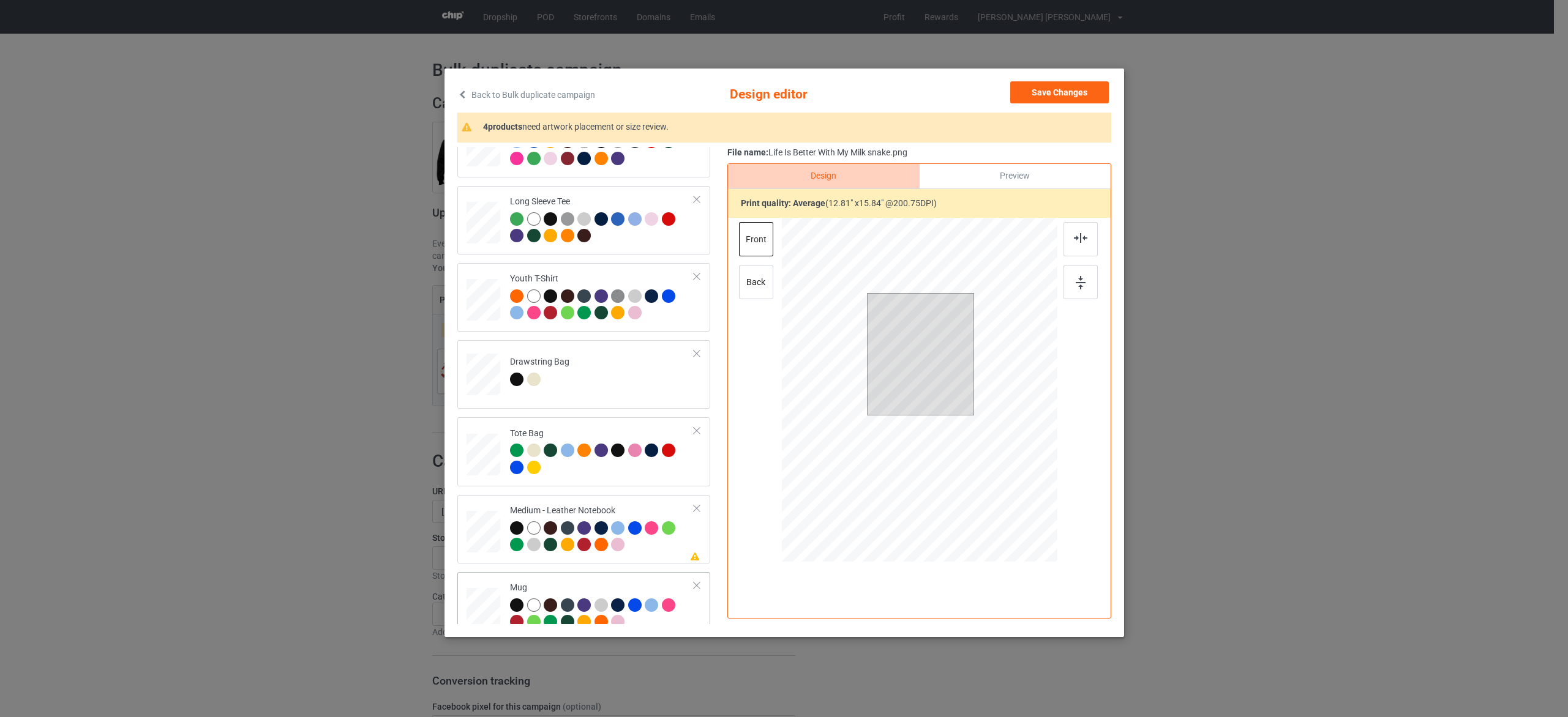
scroll to position [551, 0]
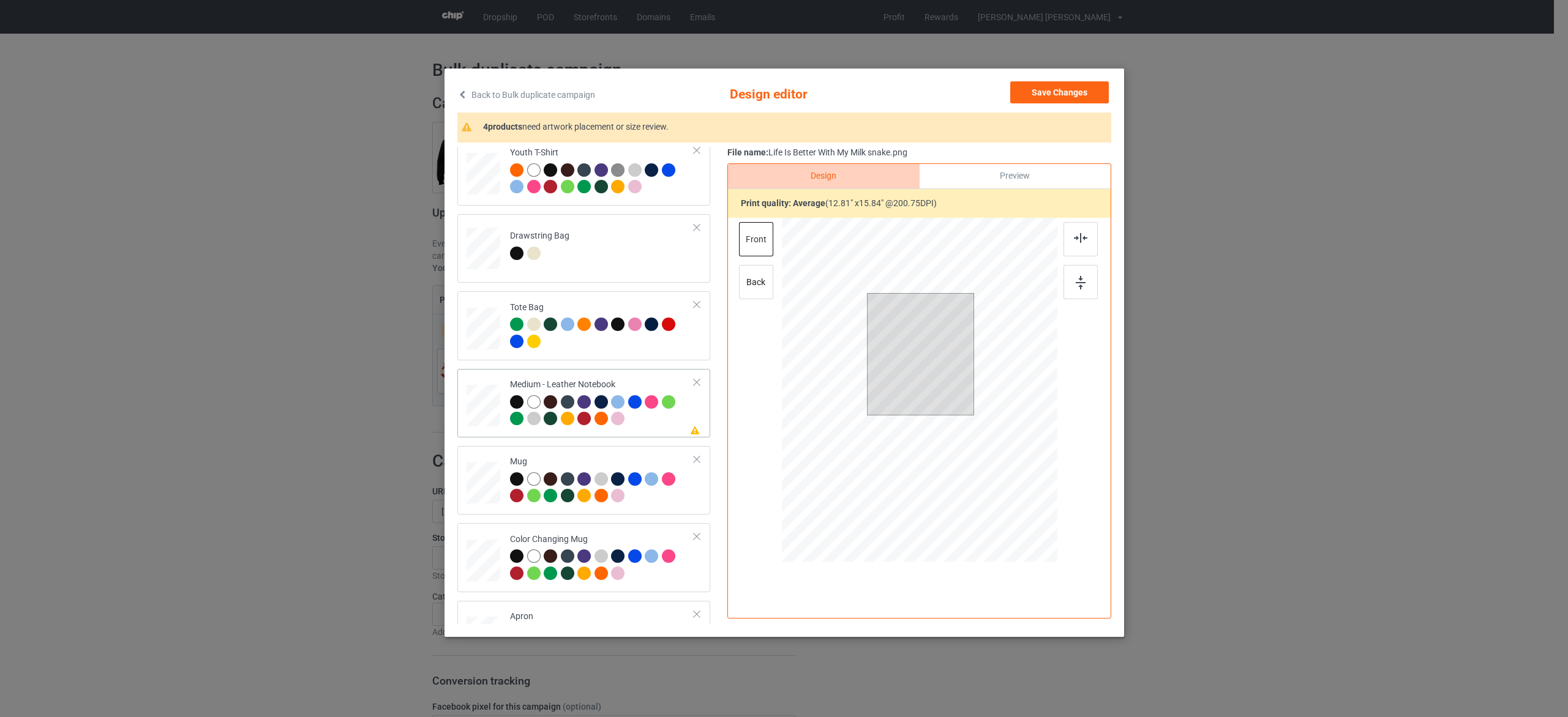
click at [650, 421] on div at bounding box center [602, 412] width 184 height 34
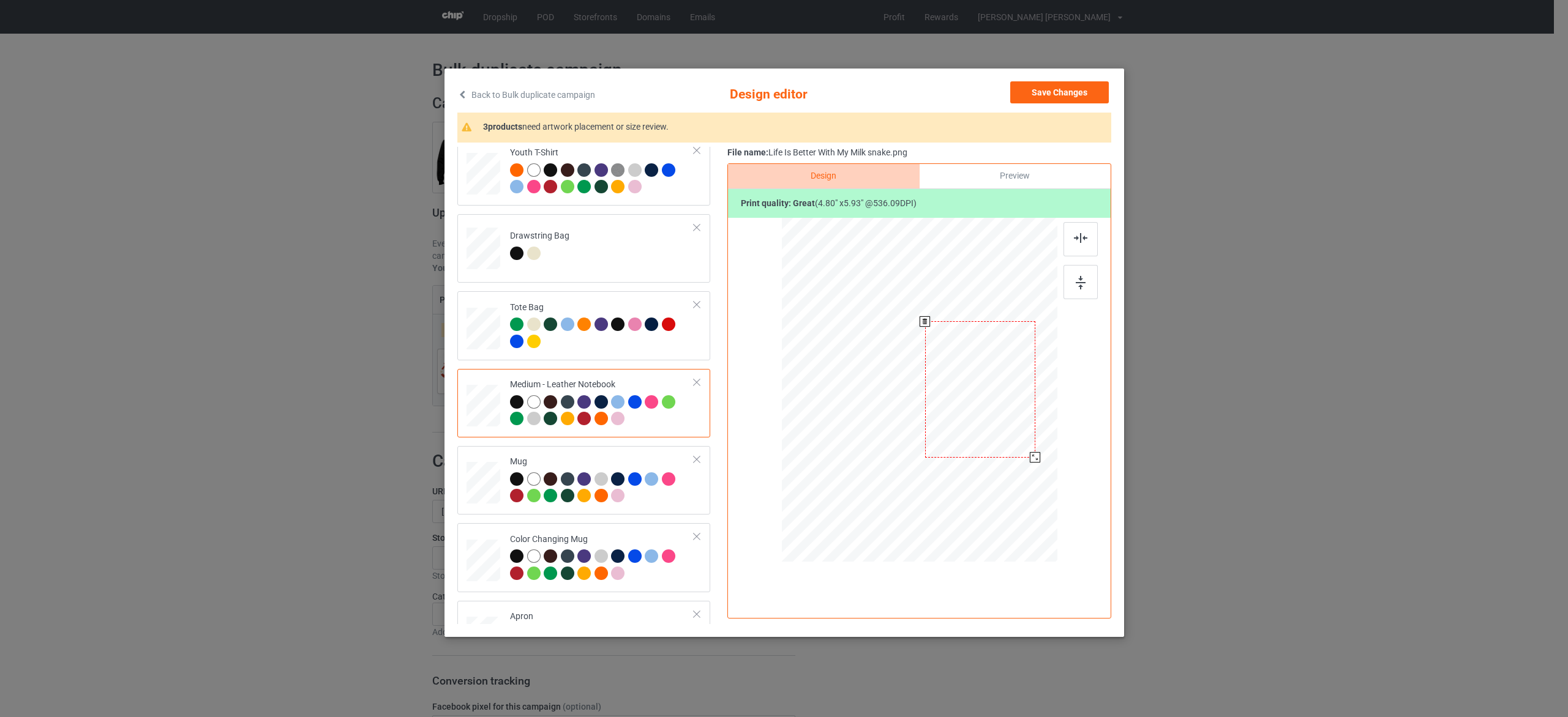
click at [1034, 457] on div at bounding box center [1035, 457] width 11 height 11
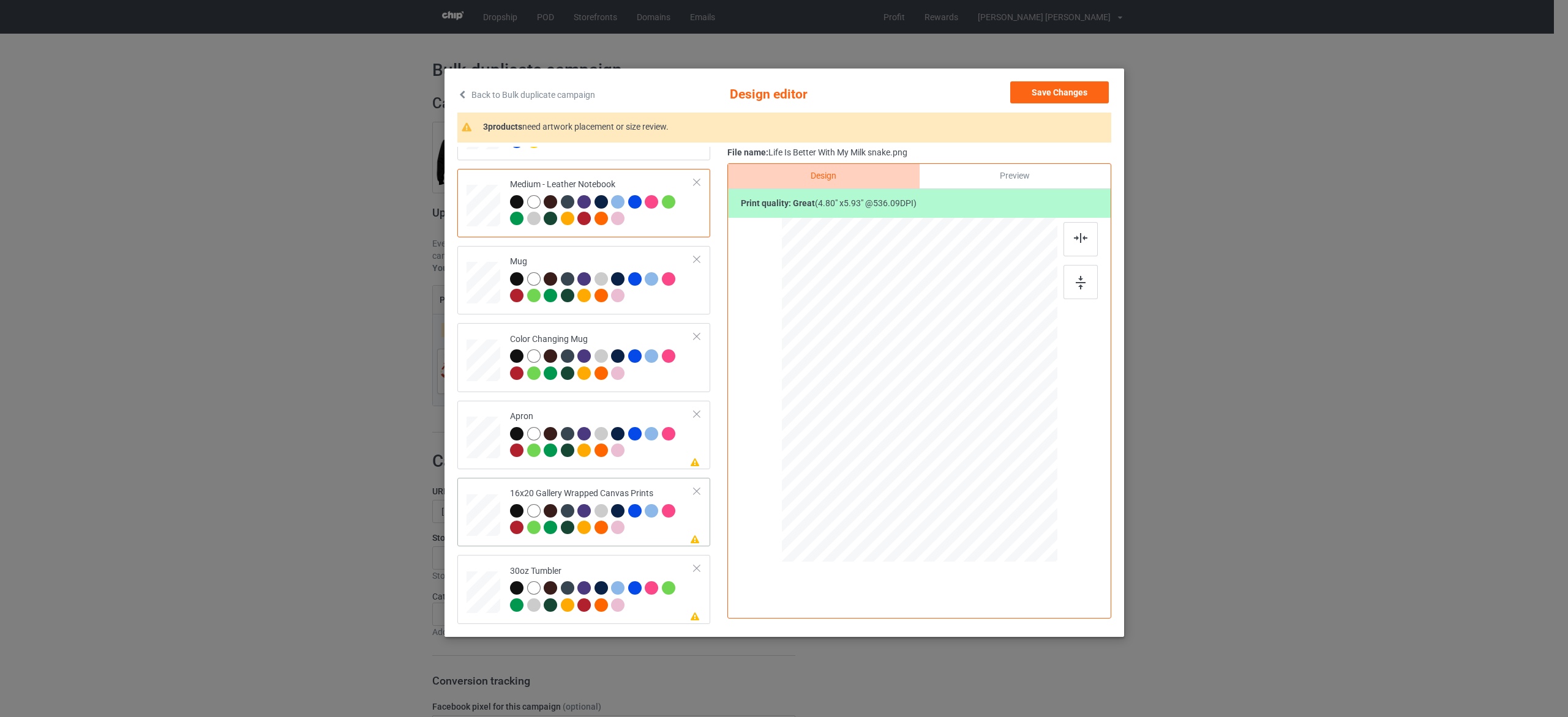
scroll to position [659, 0]
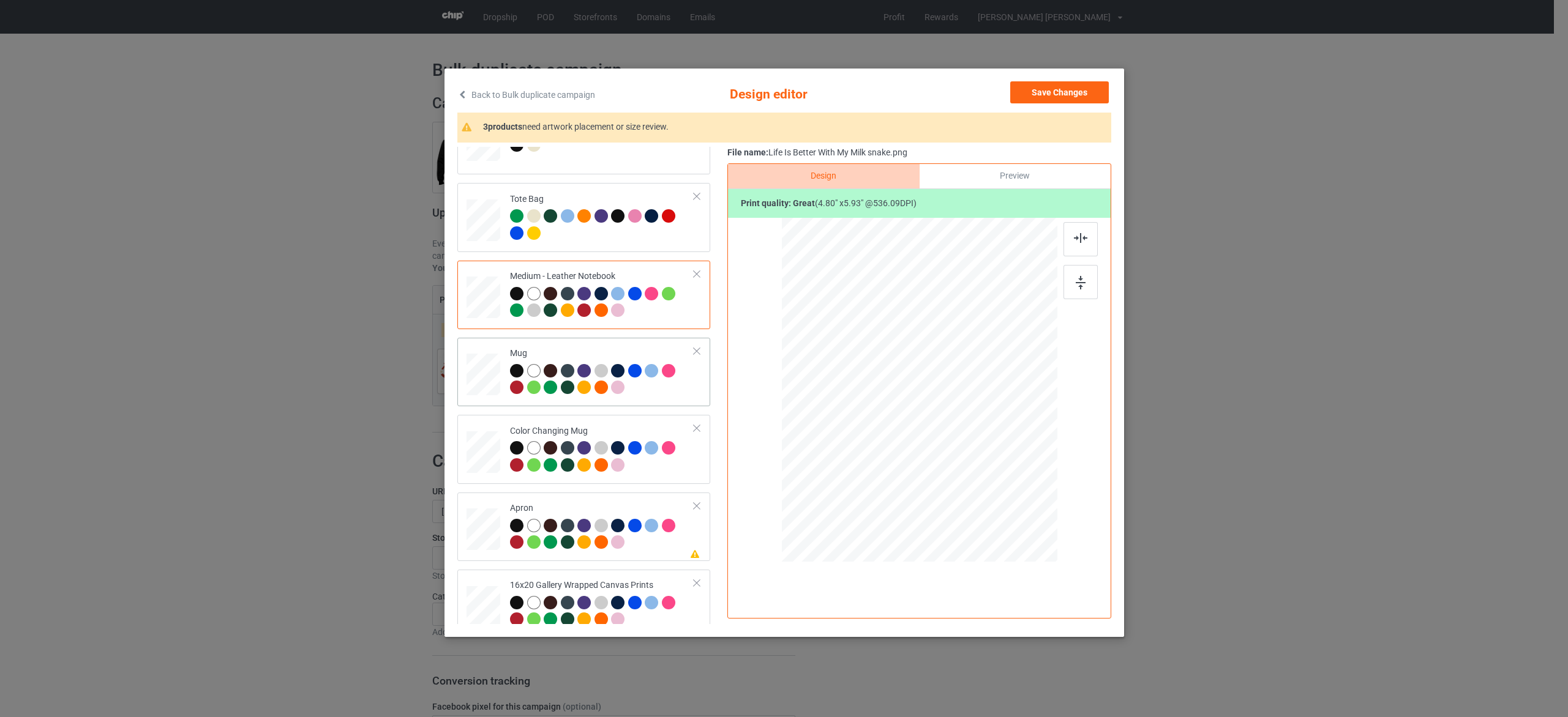
click at [670, 389] on div at bounding box center [602, 381] width 184 height 34
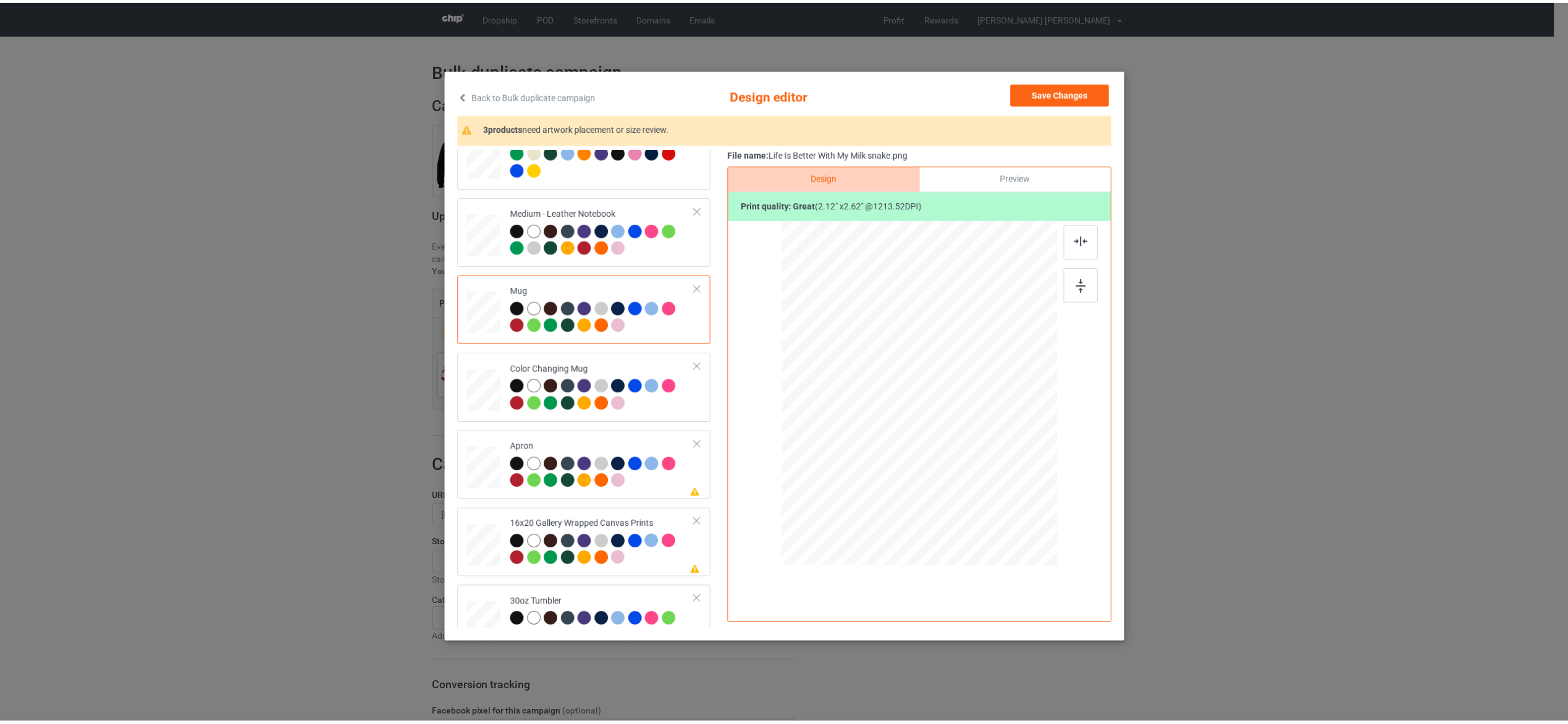
scroll to position [758, 0]
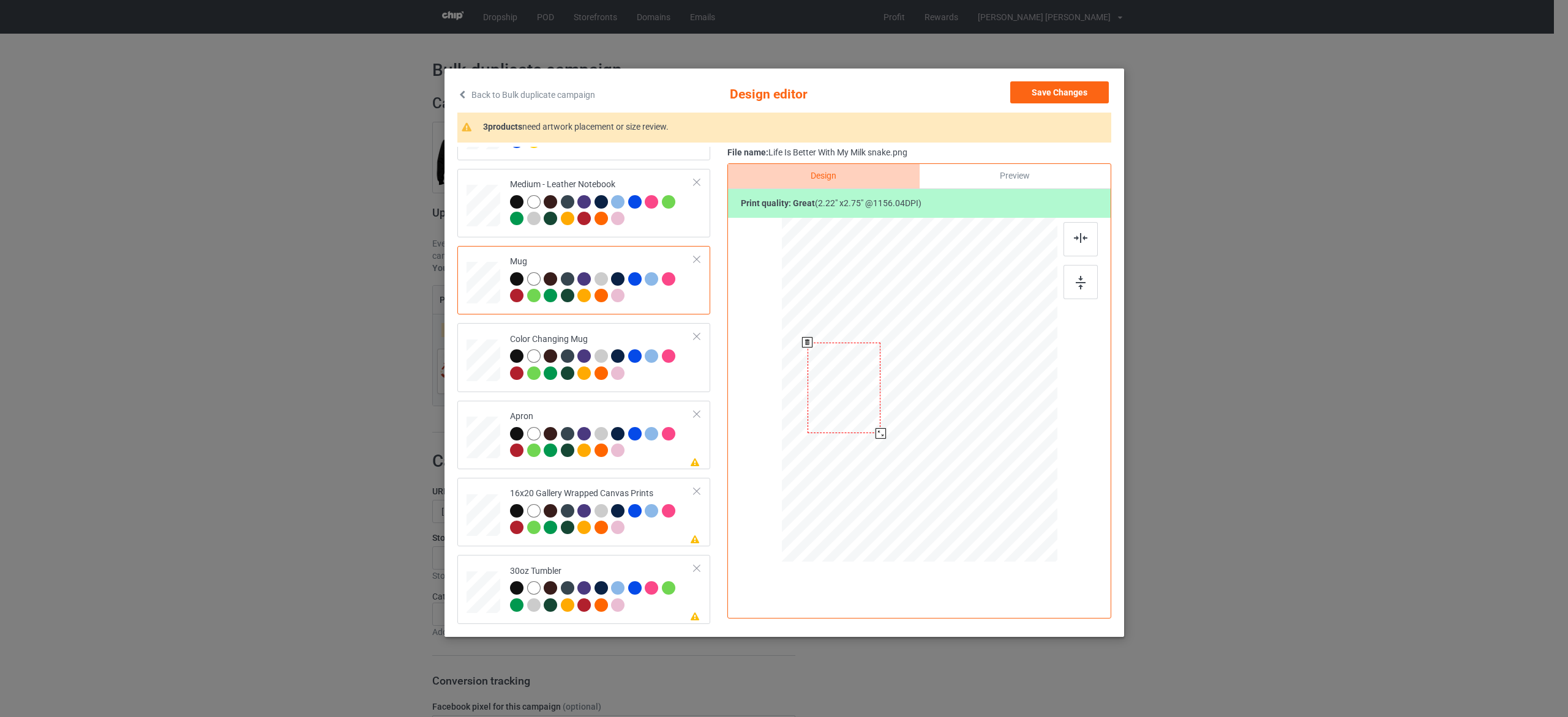
click at [882, 438] on div at bounding box center [880, 433] width 11 height 11
click at [658, 465] on div "Please review artwork placement Apron" at bounding box center [584, 435] width 253 height 68
click at [1059, 93] on button "Save Changes" at bounding box center [1059, 92] width 99 height 22
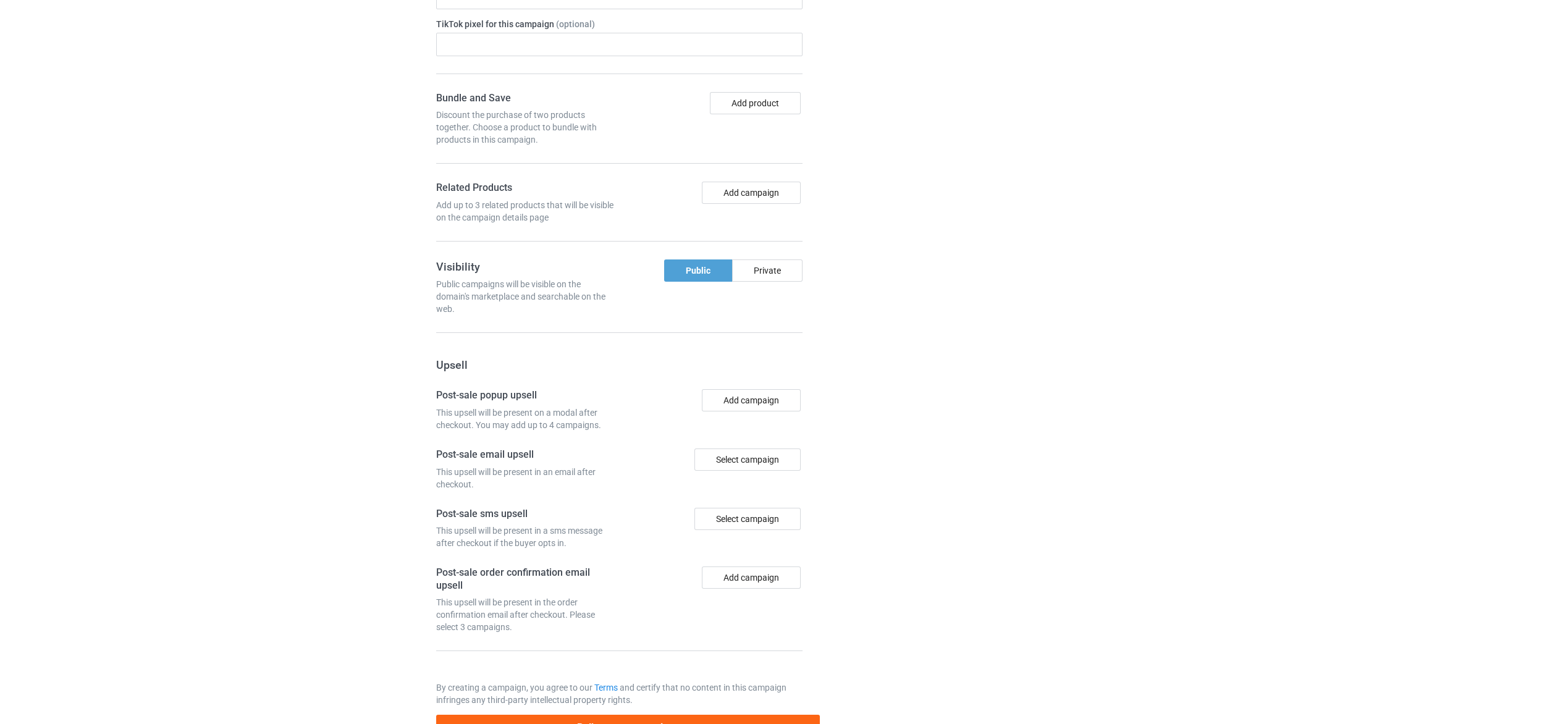
scroll to position [873, 0]
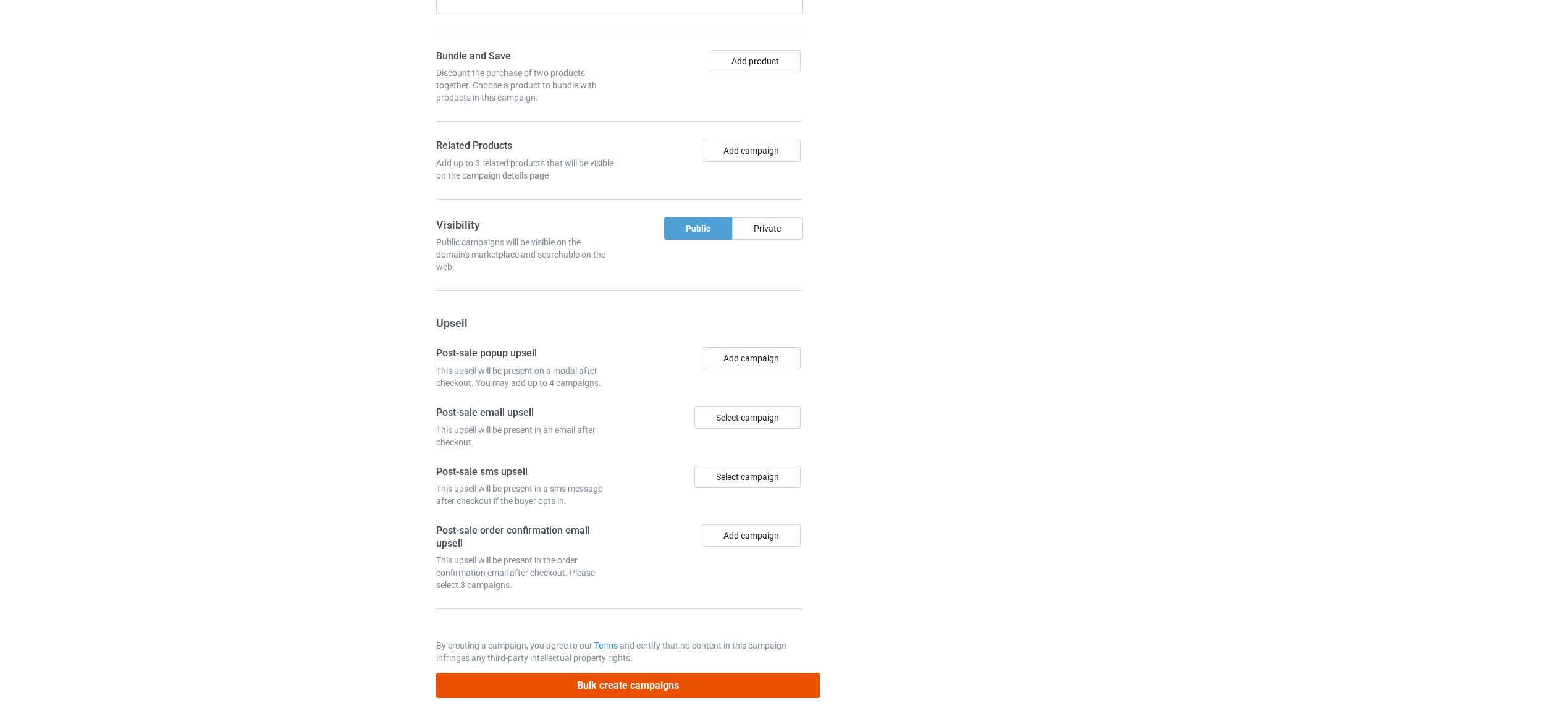
click at [750, 683] on button "Bulk create campaigns" at bounding box center [628, 685] width 384 height 25
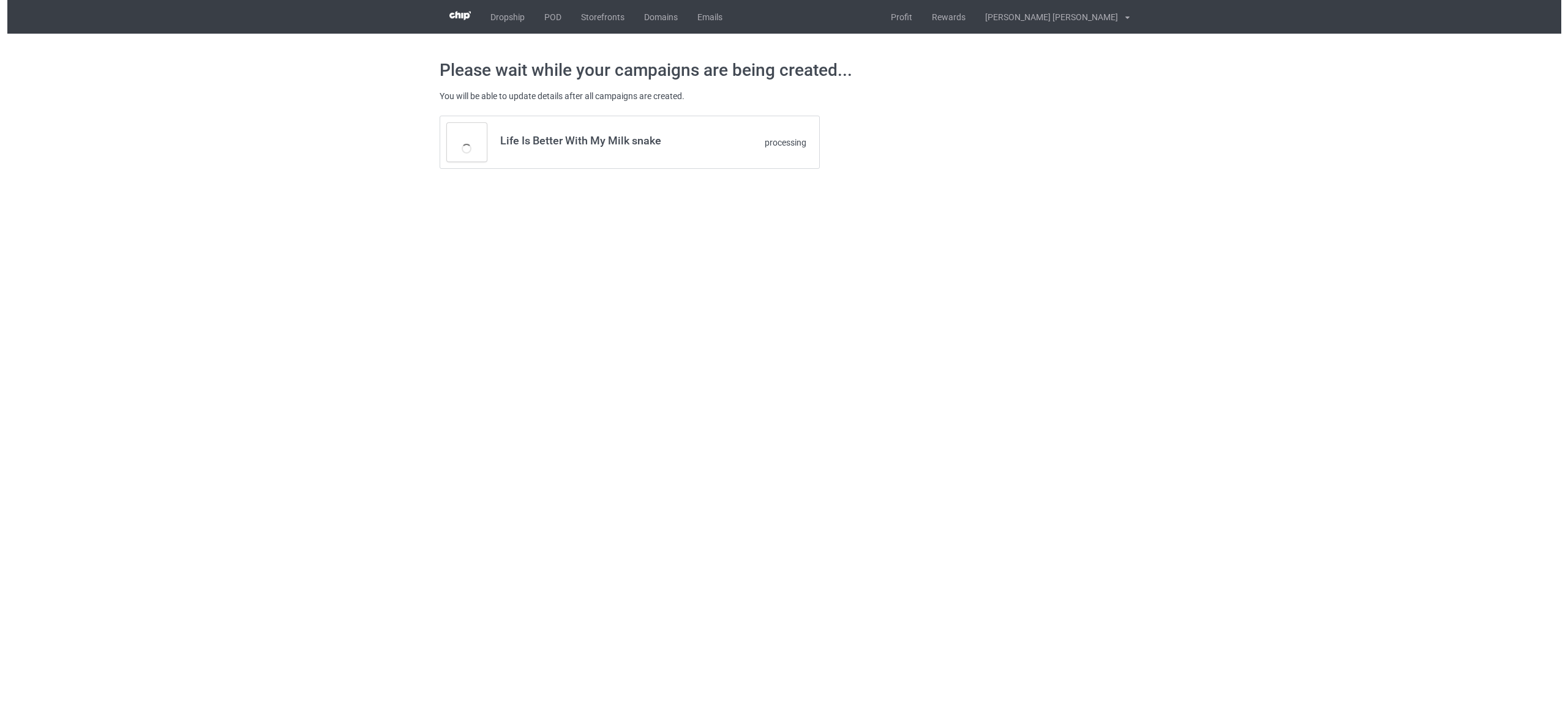
scroll to position [0, 0]
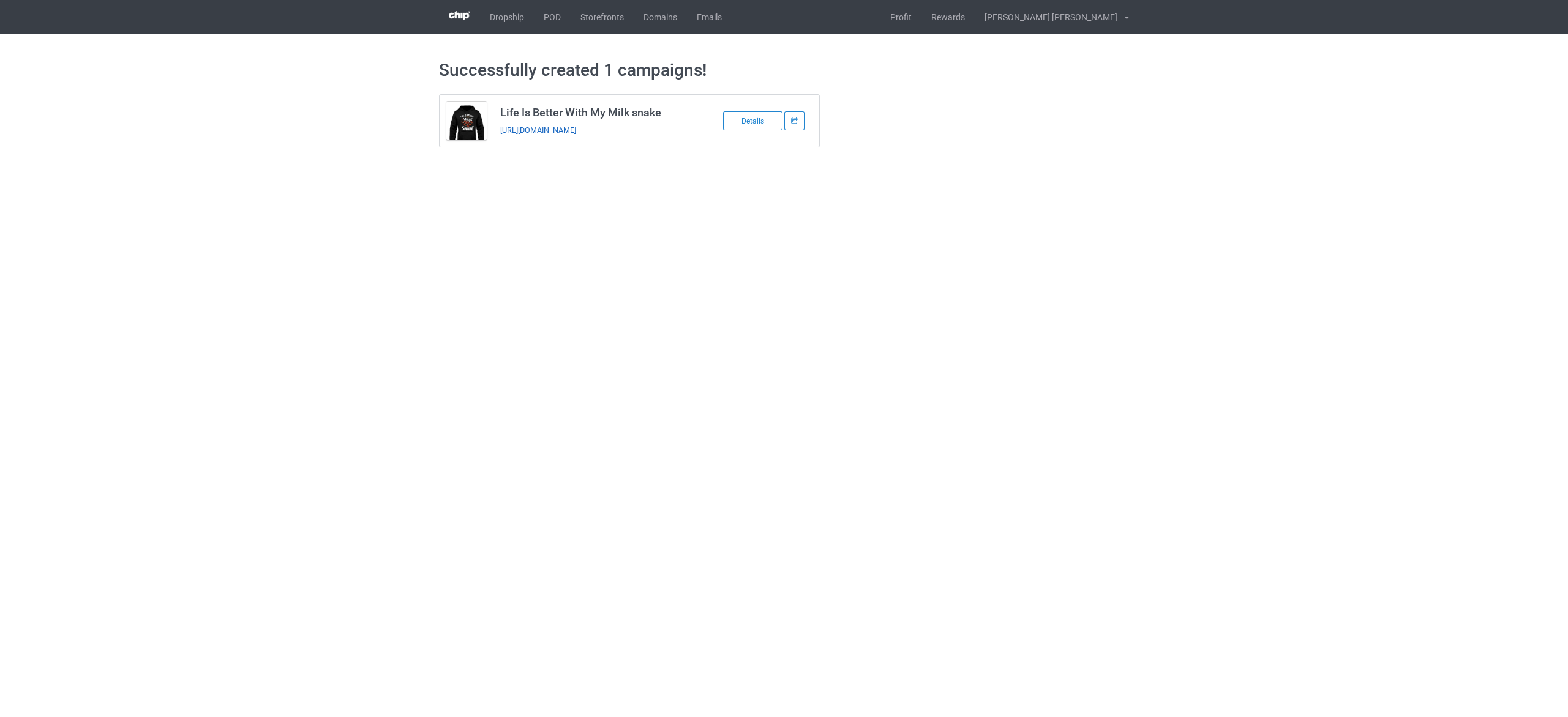
click at [576, 127] on link "https://www.teechip.com/life-is-better-with-my-milk-snake" at bounding box center [538, 130] width 76 height 9
click at [556, 18] on link "POD" at bounding box center [552, 17] width 37 height 34
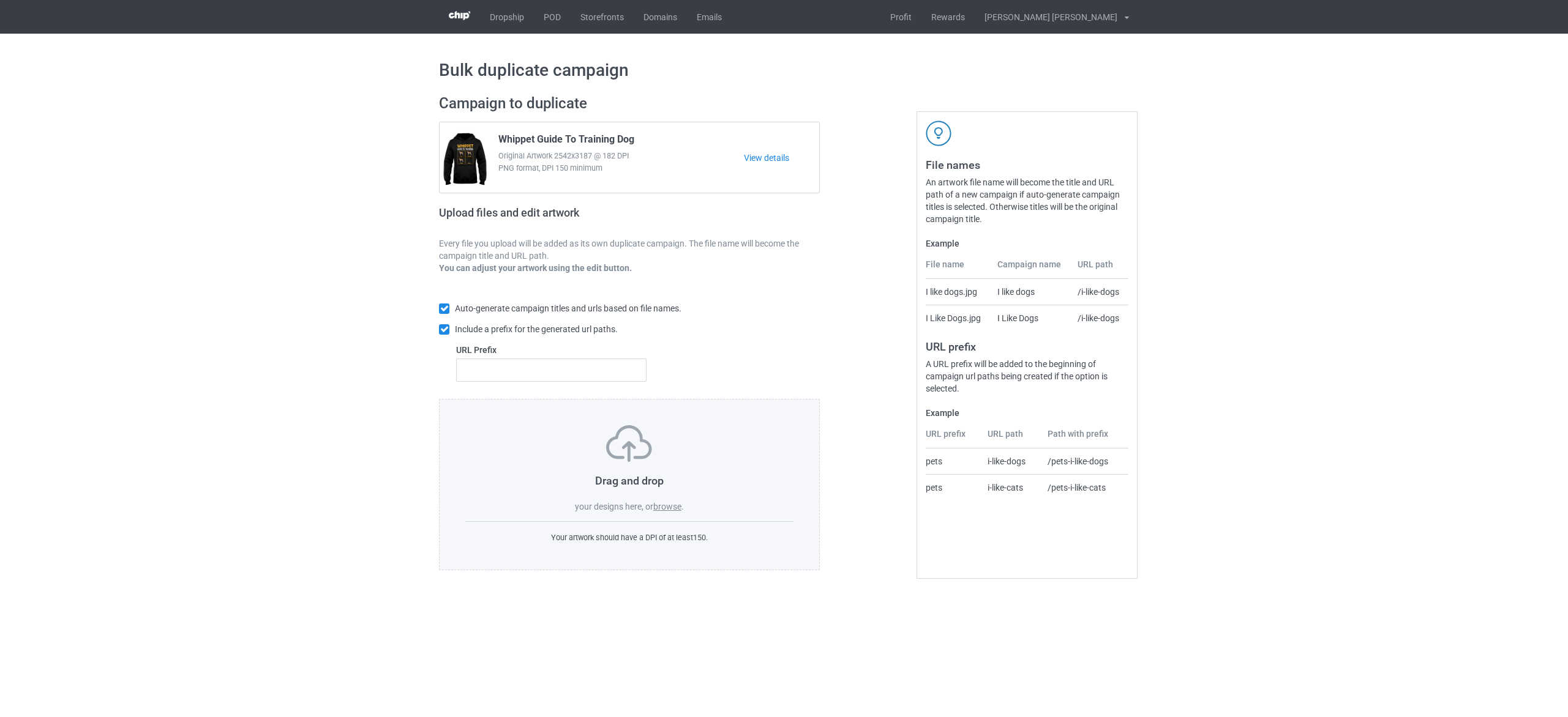
click at [673, 503] on label "browse" at bounding box center [667, 507] width 28 height 10
click at [0, 0] on input "browse" at bounding box center [0, 0] width 0 height 0
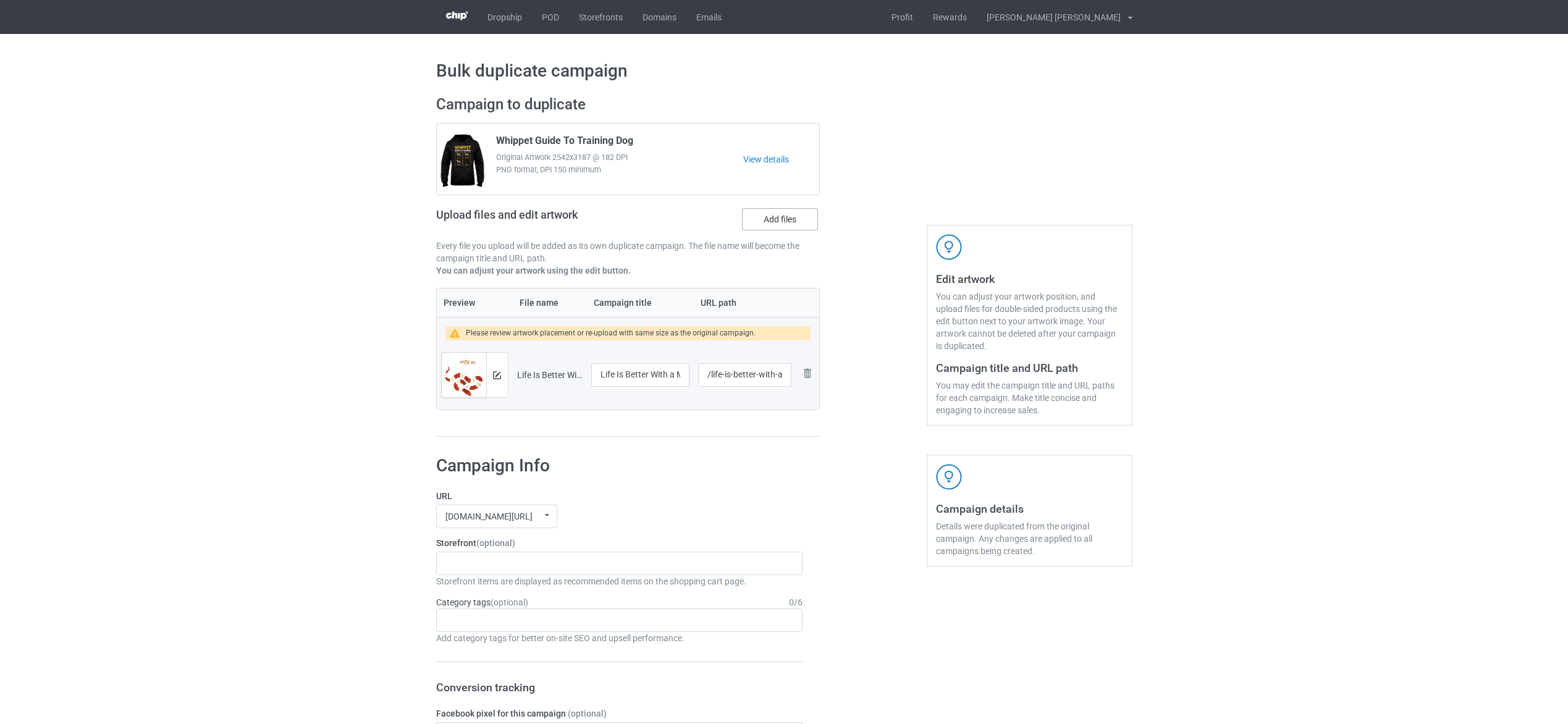
click at [773, 215] on label "Add files" at bounding box center [780, 219] width 76 height 22
click at [0, 0] on input "Add files" at bounding box center [0, 0] width 0 height 0
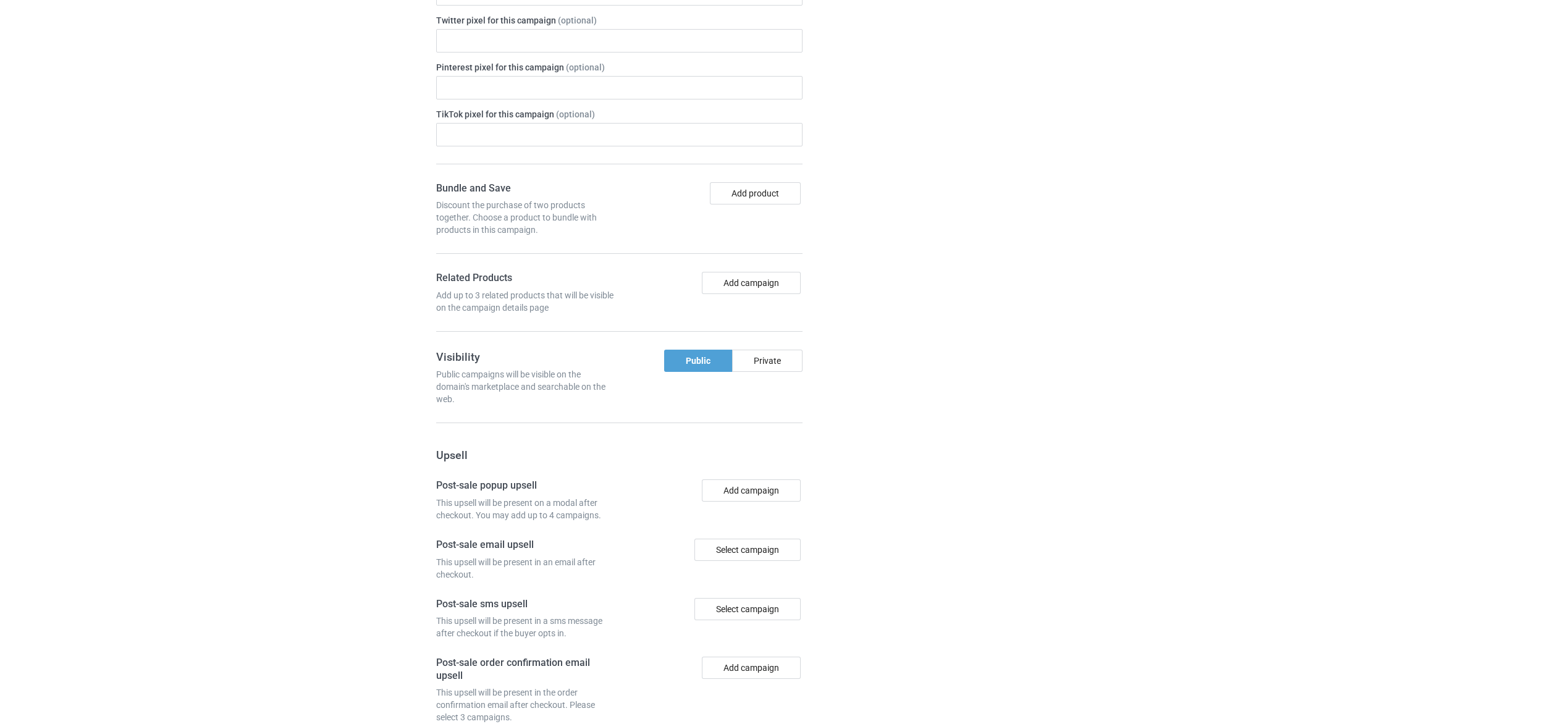
scroll to position [966, 0]
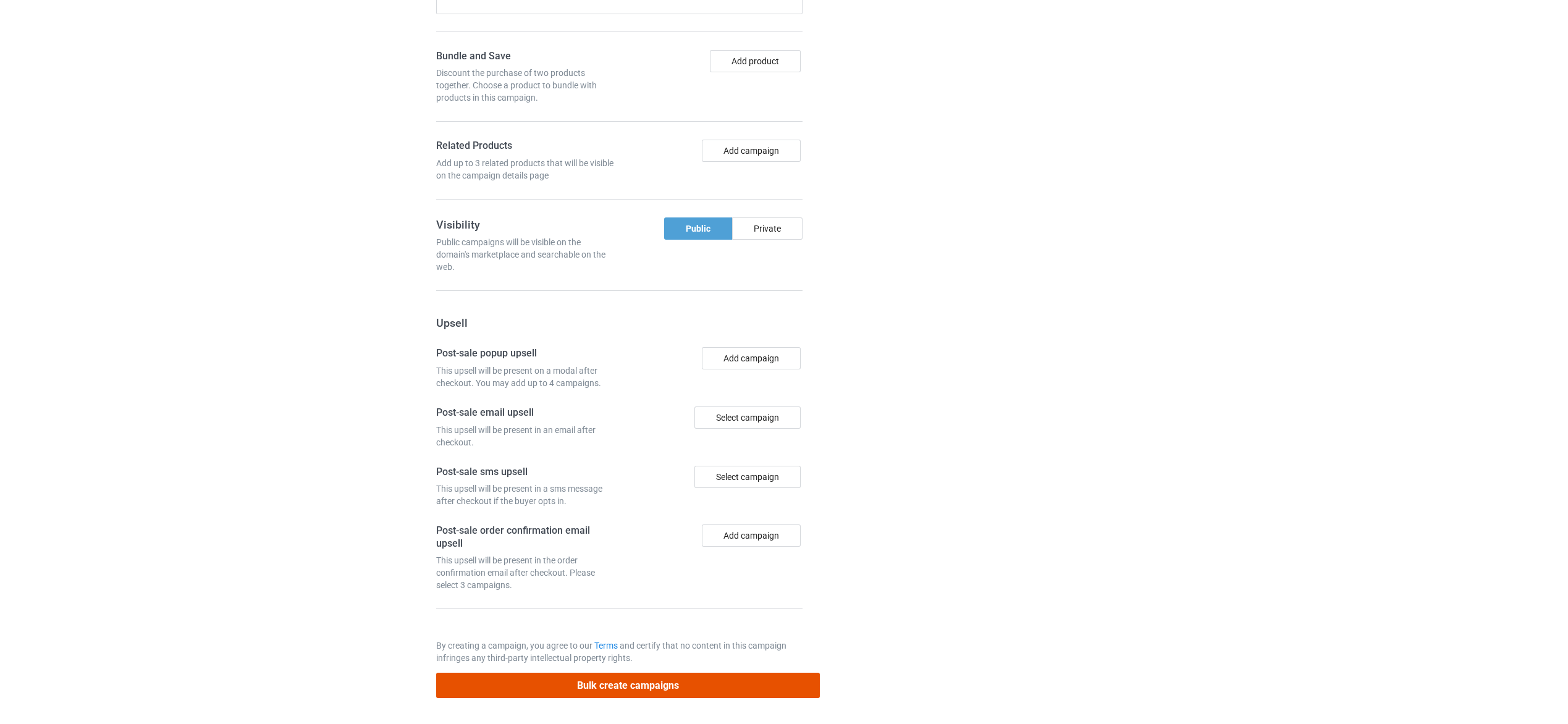
click at [676, 688] on button "Bulk create campaigns" at bounding box center [628, 685] width 384 height 25
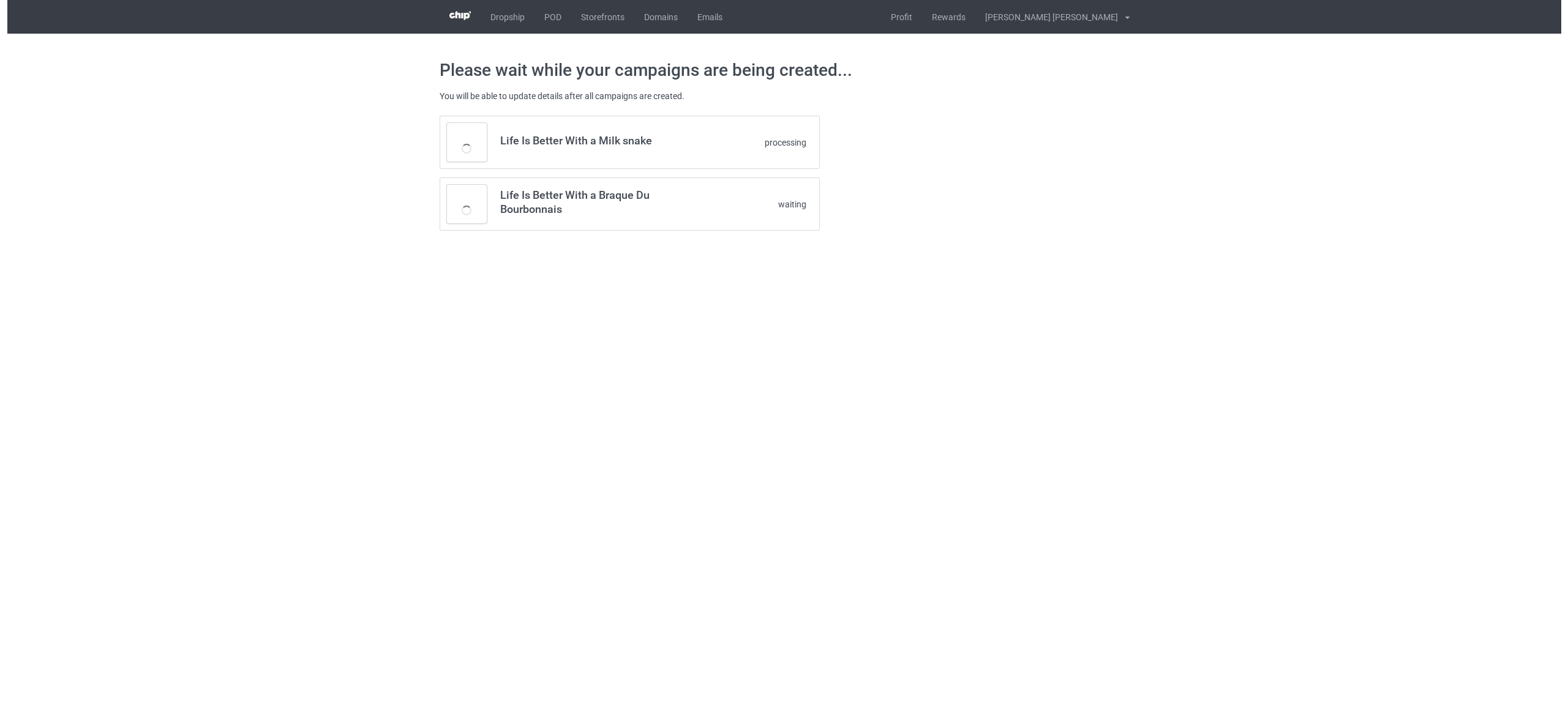
scroll to position [0, 0]
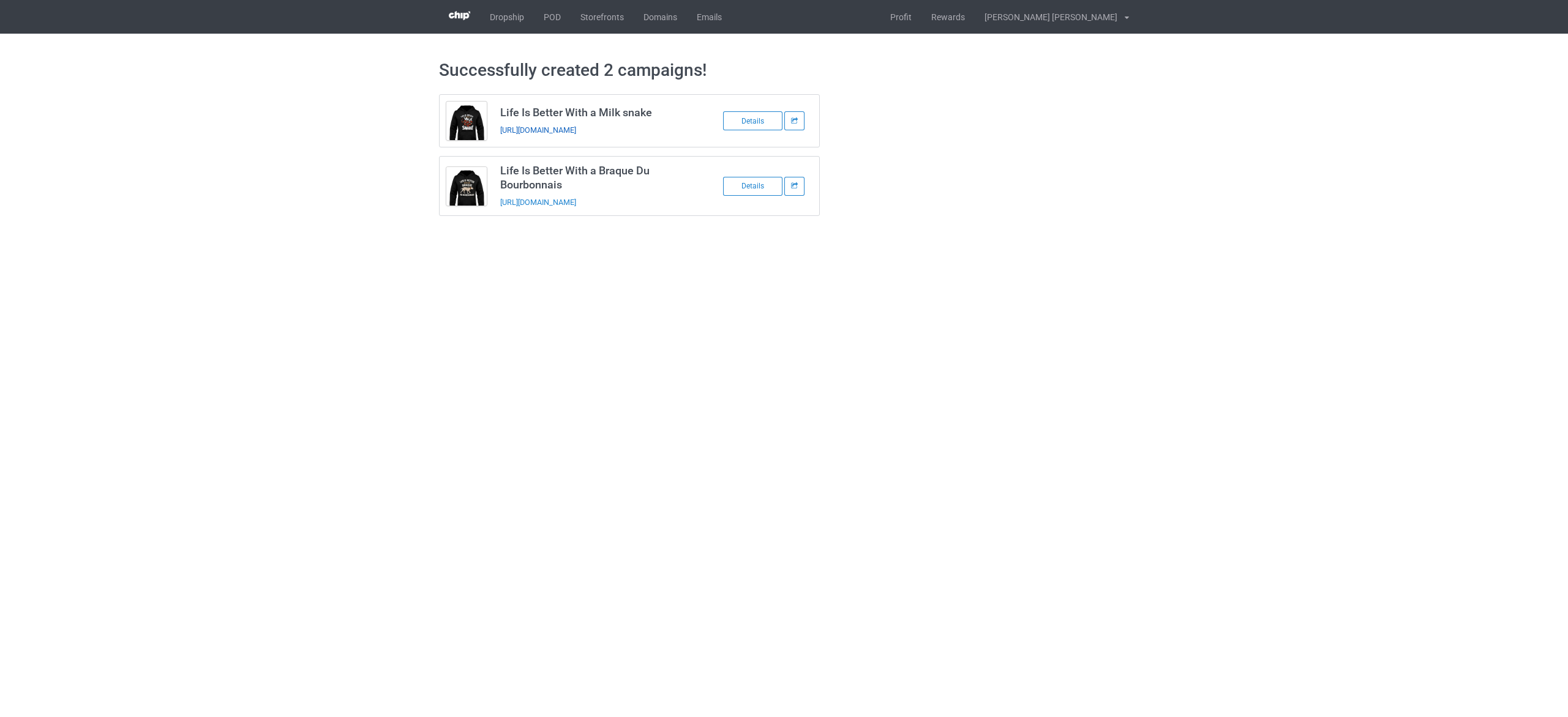
click at [576, 127] on link "https://www.teechip.com/life-is-better-with-a-milk-snake" at bounding box center [538, 130] width 76 height 9
click at [576, 200] on link "https://www.teechip.com/life-is-better-with-a-braque-du-bourbonnais" at bounding box center [538, 202] width 76 height 9
click at [560, 21] on link "POD" at bounding box center [552, 17] width 37 height 34
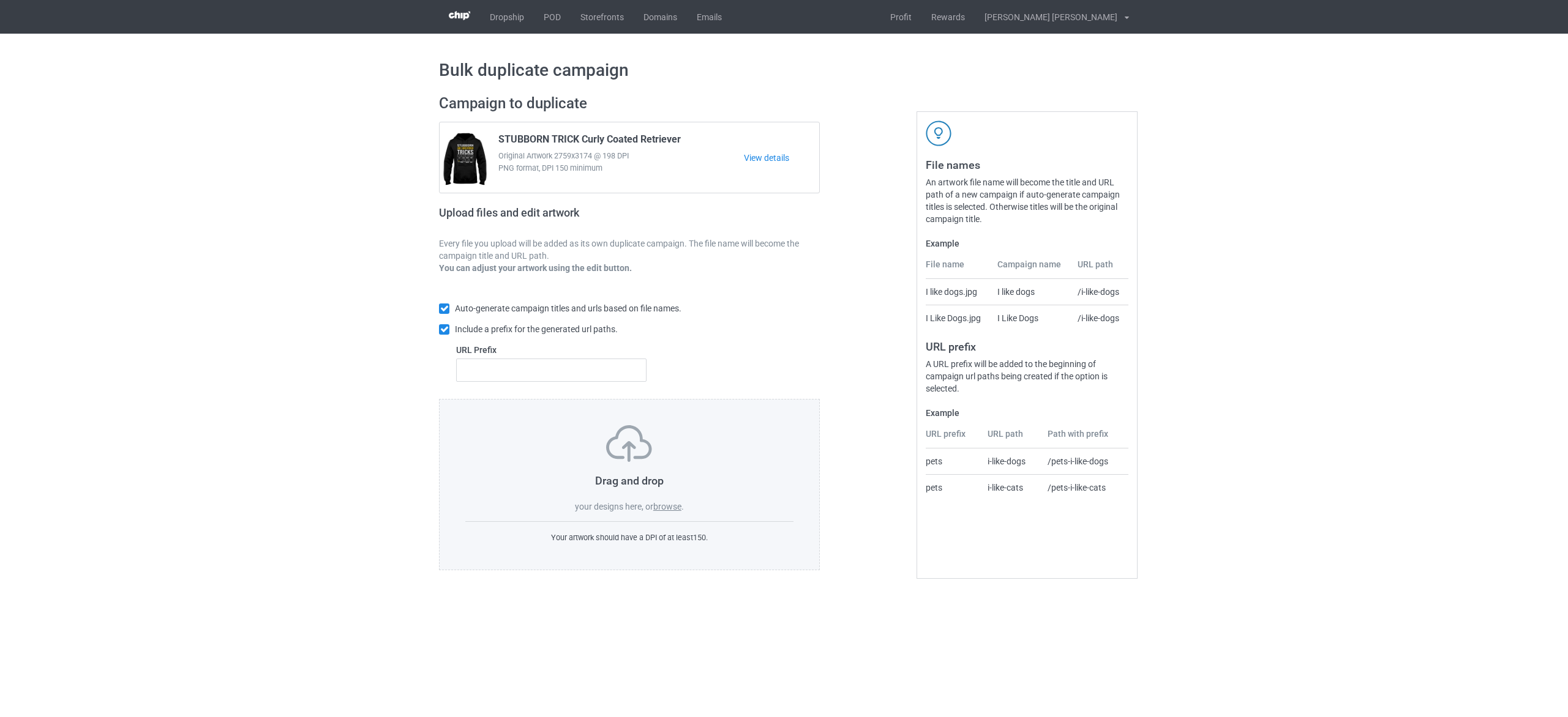
click at [671, 505] on label "browse" at bounding box center [667, 507] width 28 height 10
click at [0, 0] on input "browse" at bounding box center [0, 0] width 0 height 0
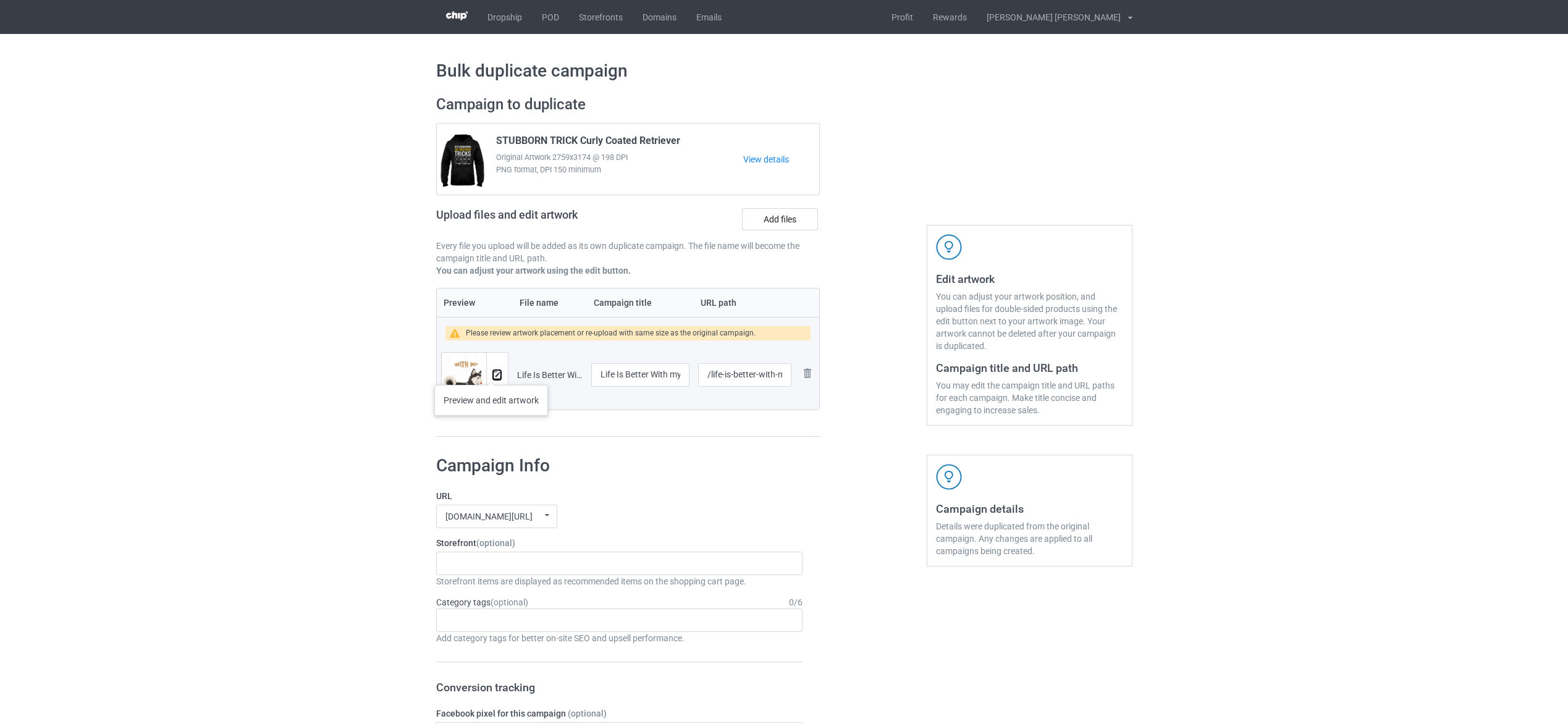
click at [495, 372] on img at bounding box center [497, 375] width 8 height 8
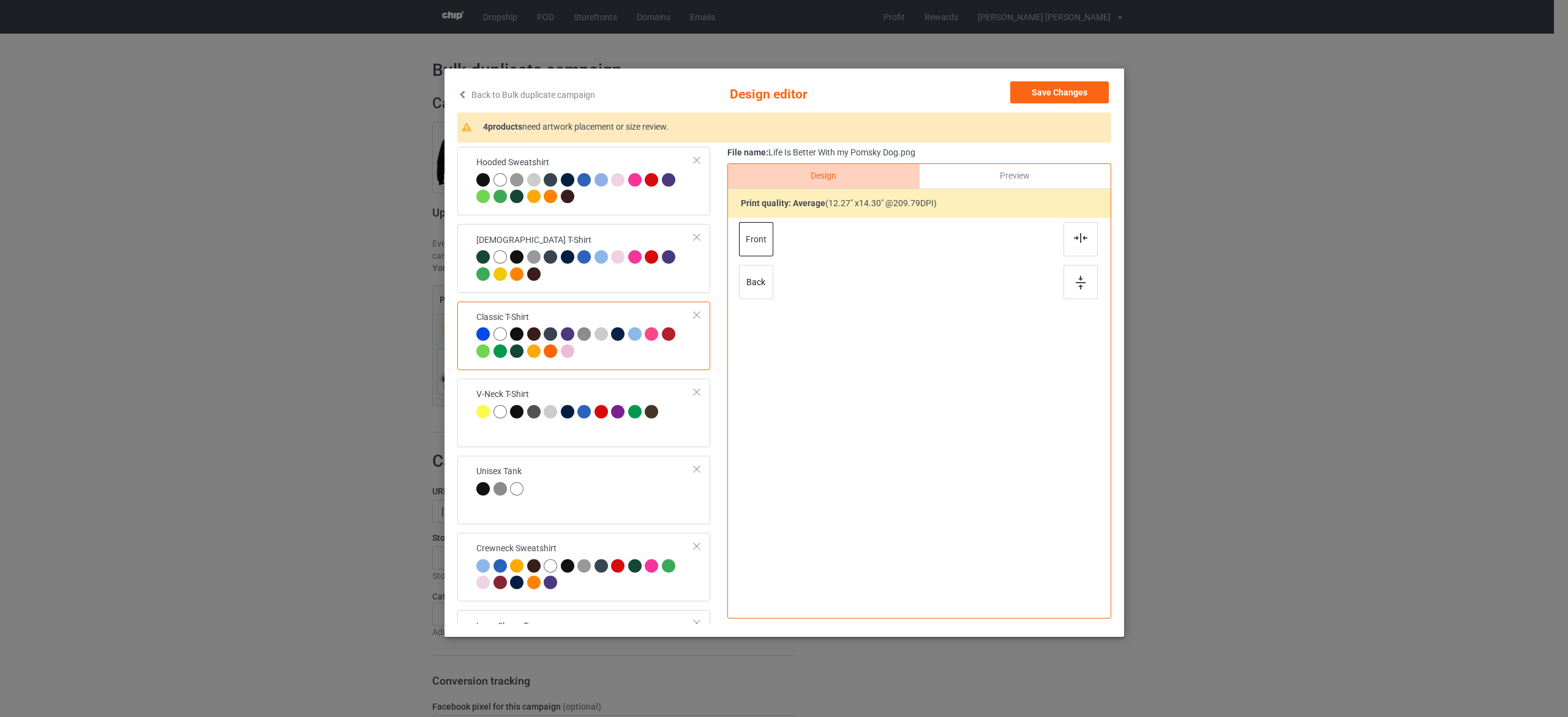
click at [651, 356] on div at bounding box center [585, 344] width 218 height 34
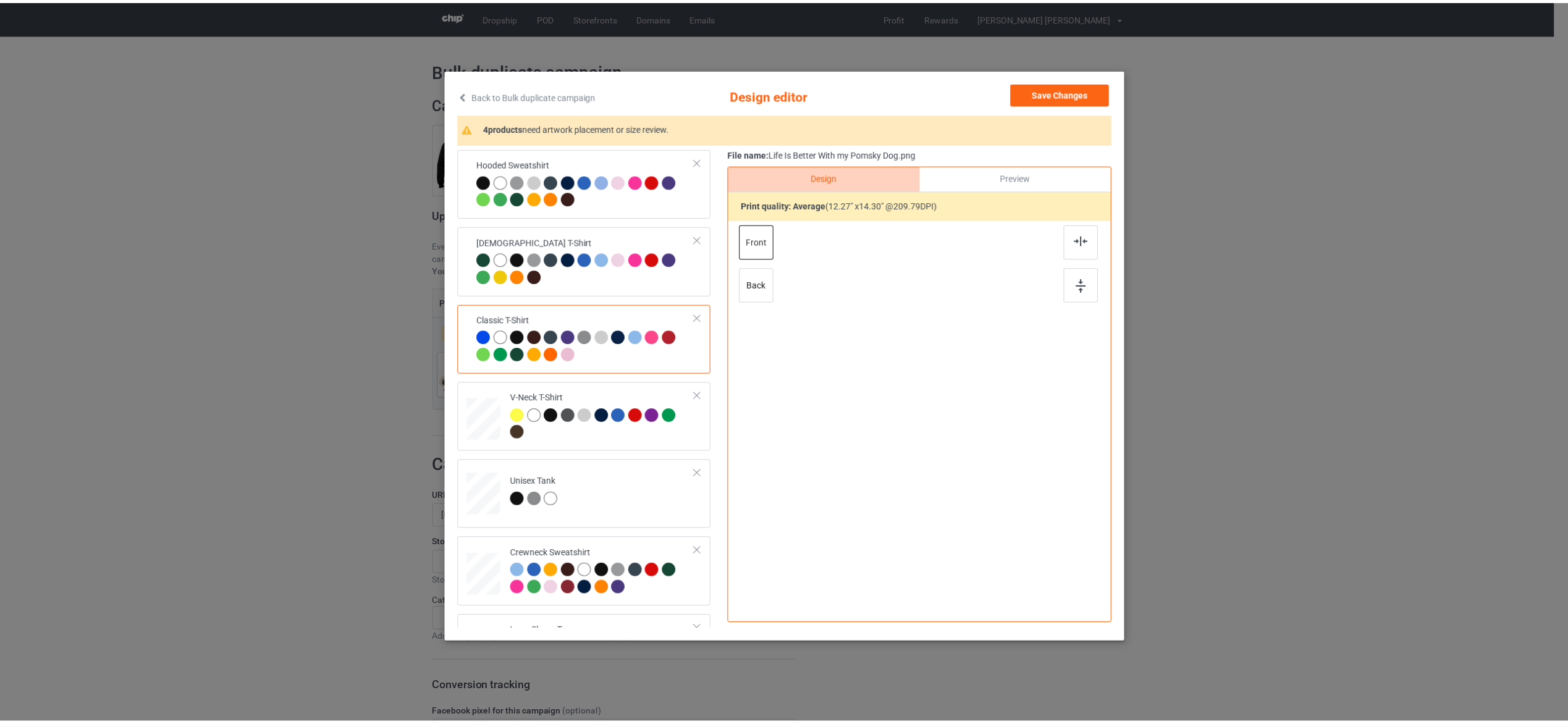
scroll to position [742, 0]
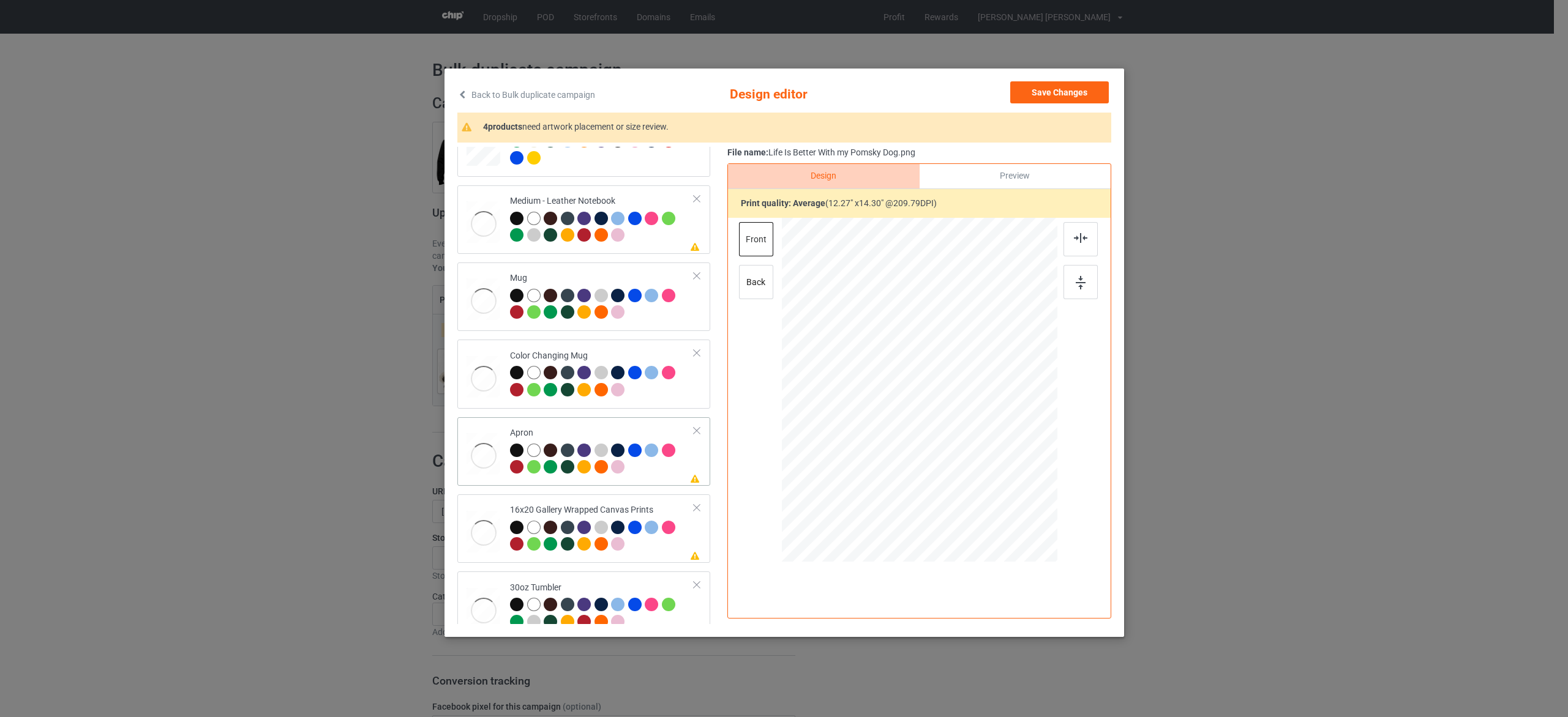
click at [645, 477] on div at bounding box center [602, 460] width 184 height 34
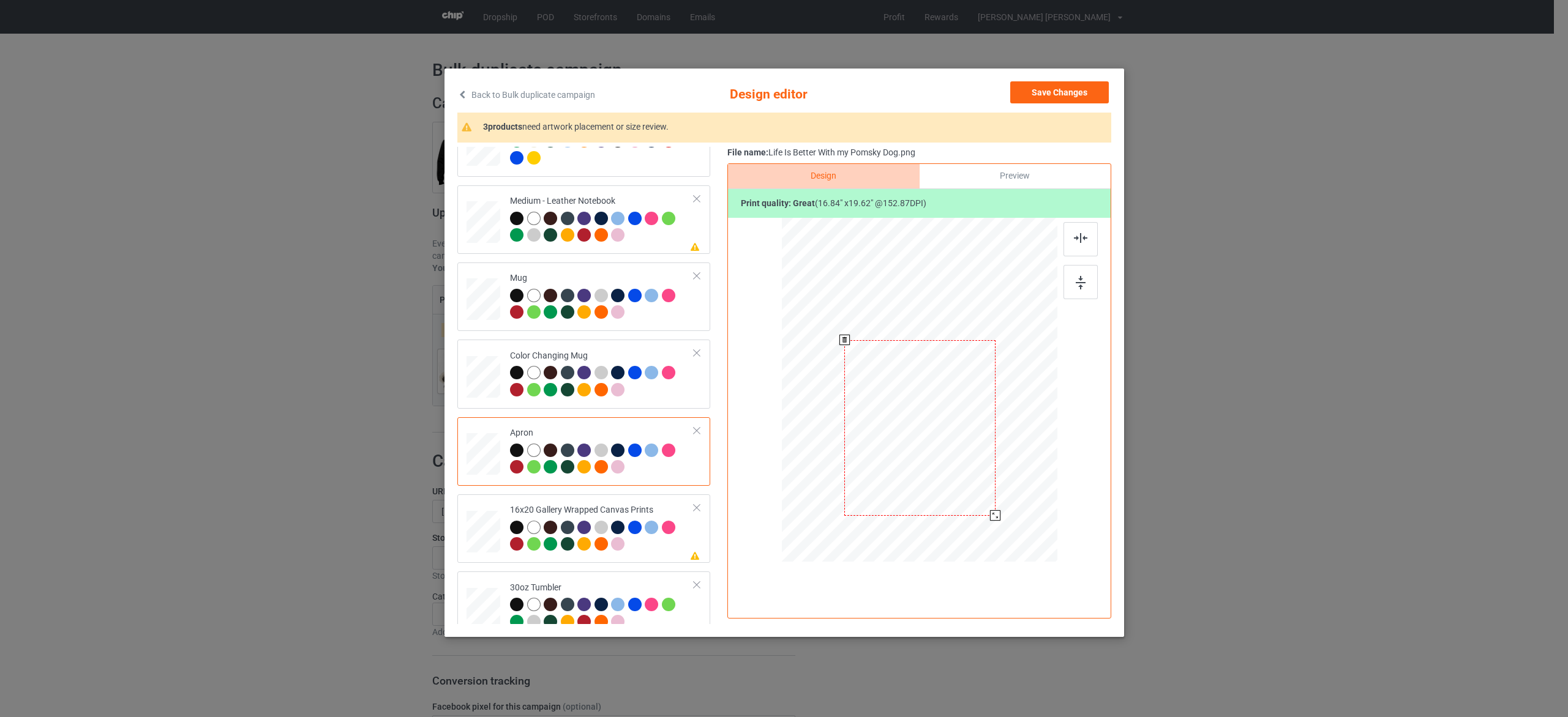
click at [1000, 516] on div at bounding box center [995, 516] width 11 height 11
click at [1054, 93] on button "Save Changes" at bounding box center [1059, 92] width 99 height 22
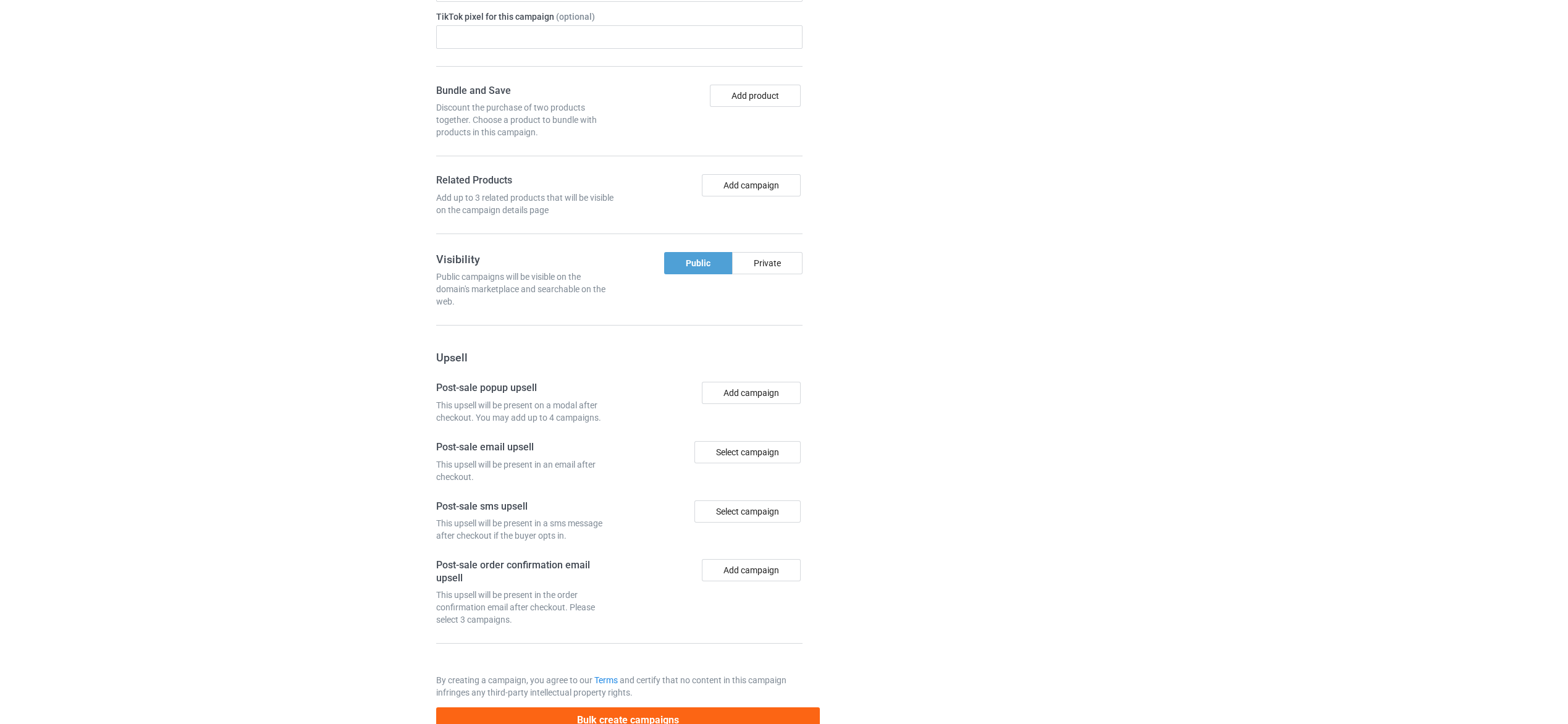
scroll to position [873, 0]
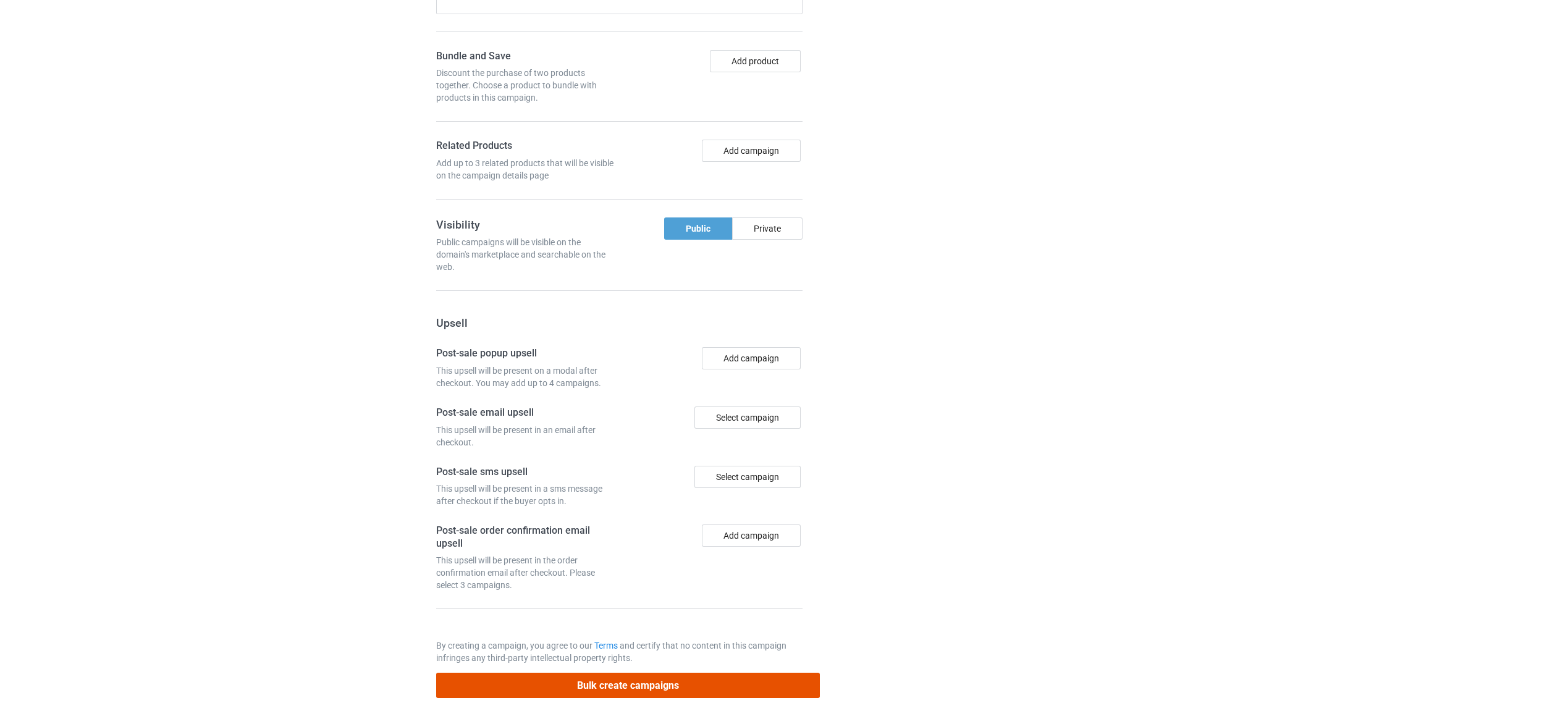
click at [676, 685] on button "Bulk create campaigns" at bounding box center [628, 685] width 384 height 25
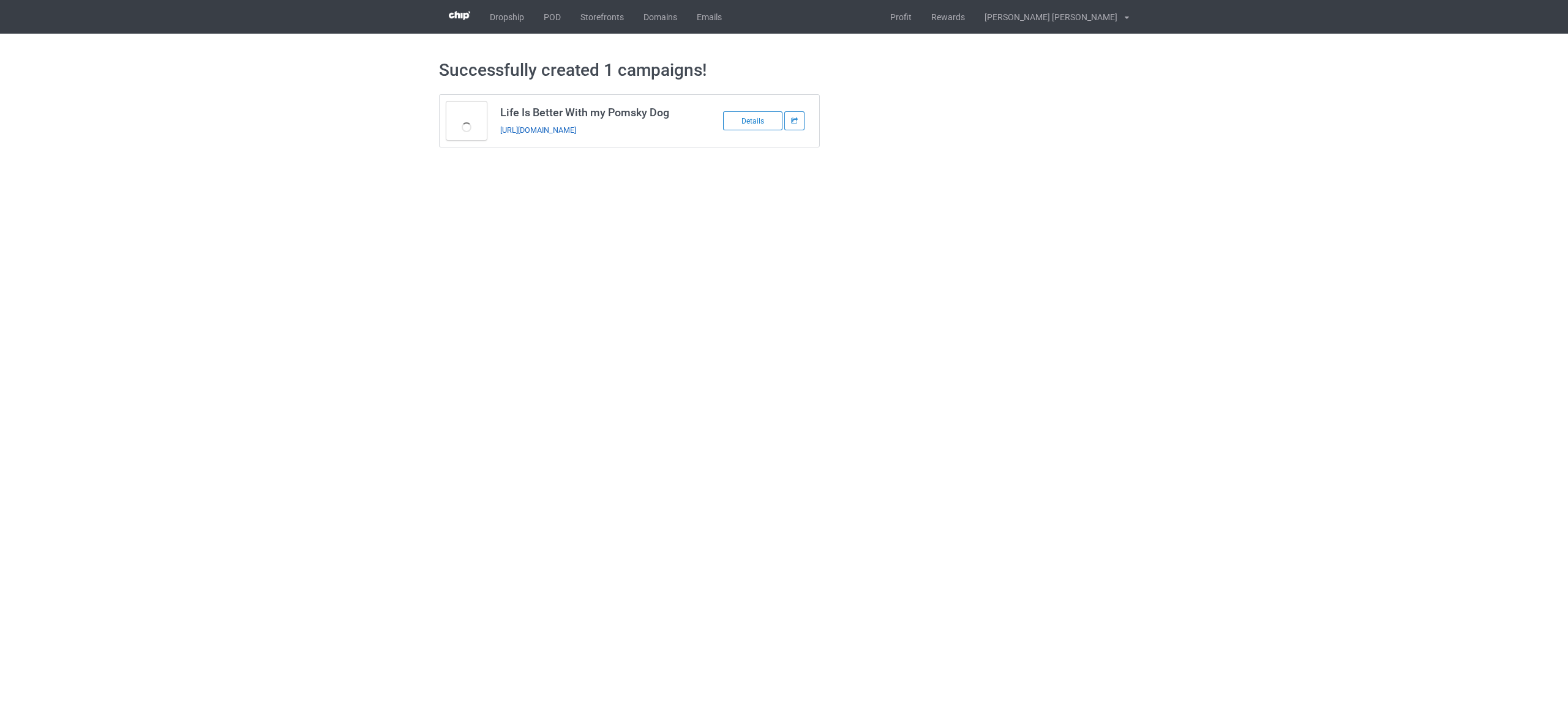
click at [576, 132] on link "[URL][DOMAIN_NAME]" at bounding box center [538, 130] width 76 height 9
click at [552, 23] on link "POD" at bounding box center [552, 17] width 37 height 34
